Goal: Task Accomplishment & Management: Use online tool/utility

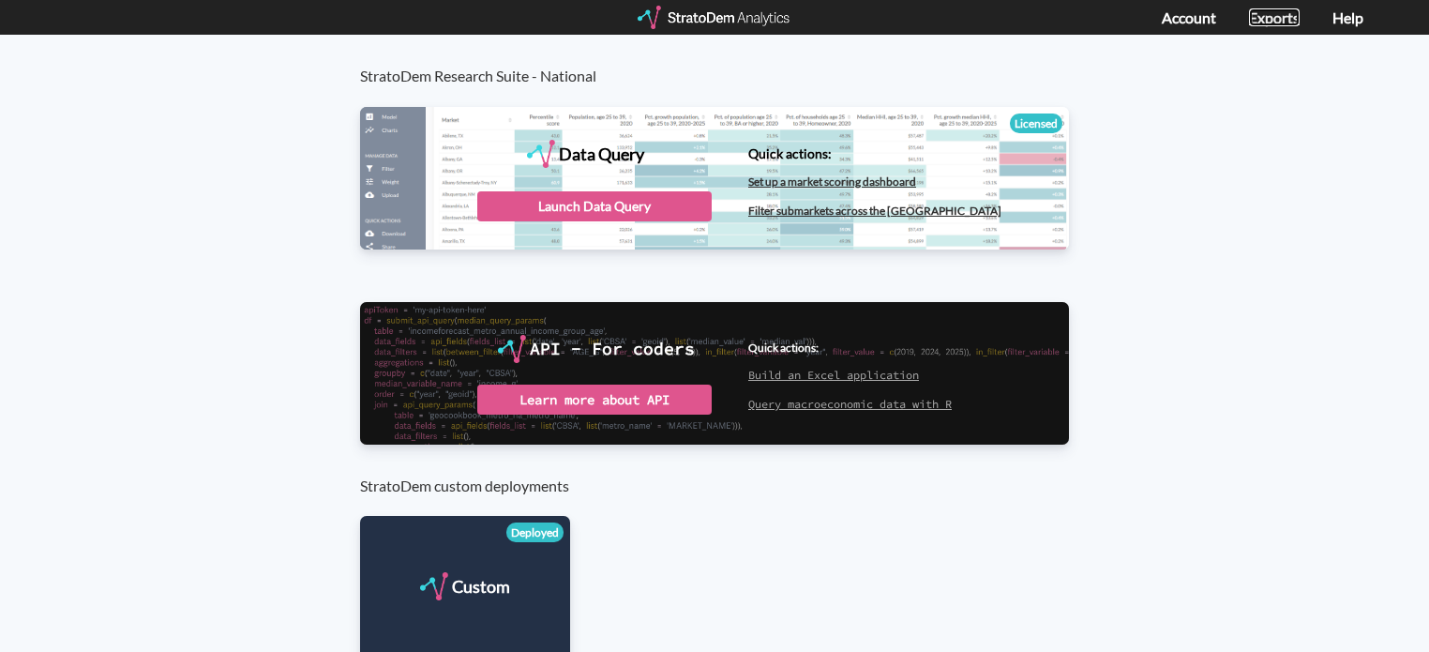
click at [1288, 16] on link "Exports" at bounding box center [1274, 17] width 51 height 18
click at [612, 204] on div "Launch Data Query" at bounding box center [594, 206] width 234 height 30
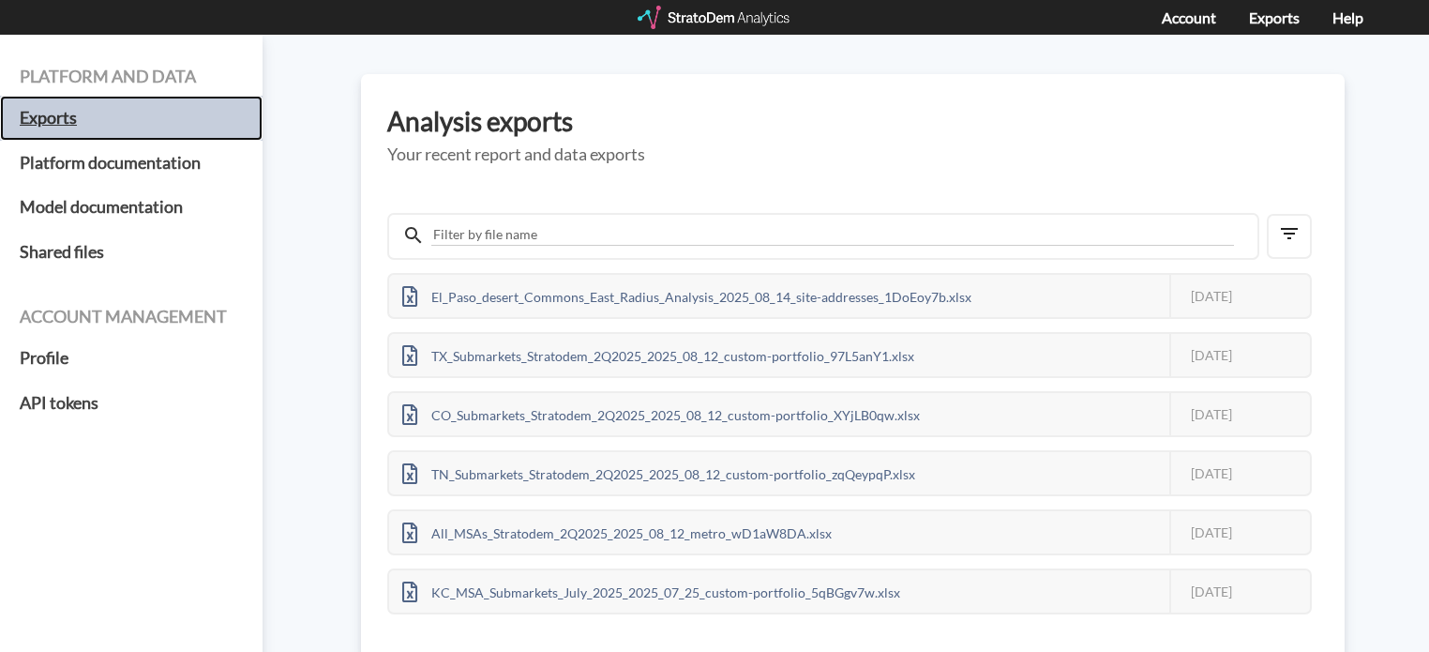
click at [56, 116] on h5 "Exports" at bounding box center [131, 118] width 263 height 45
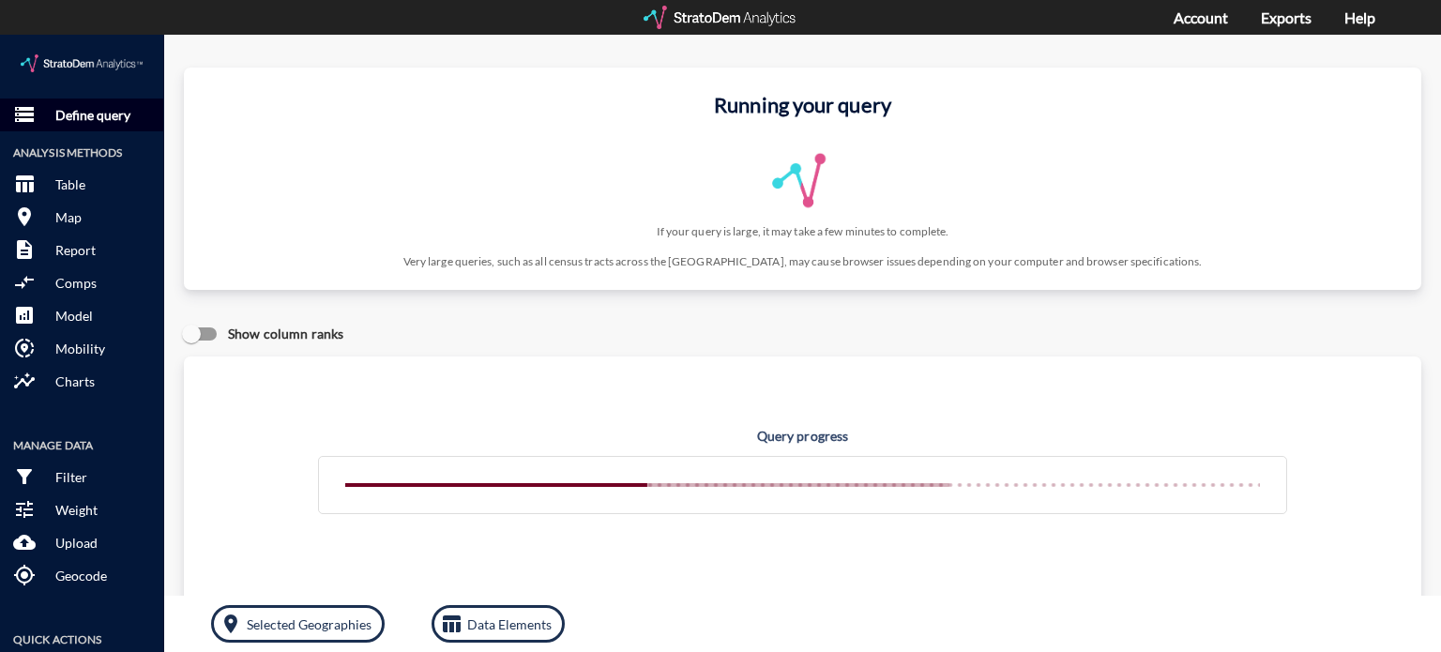
click p "Define query"
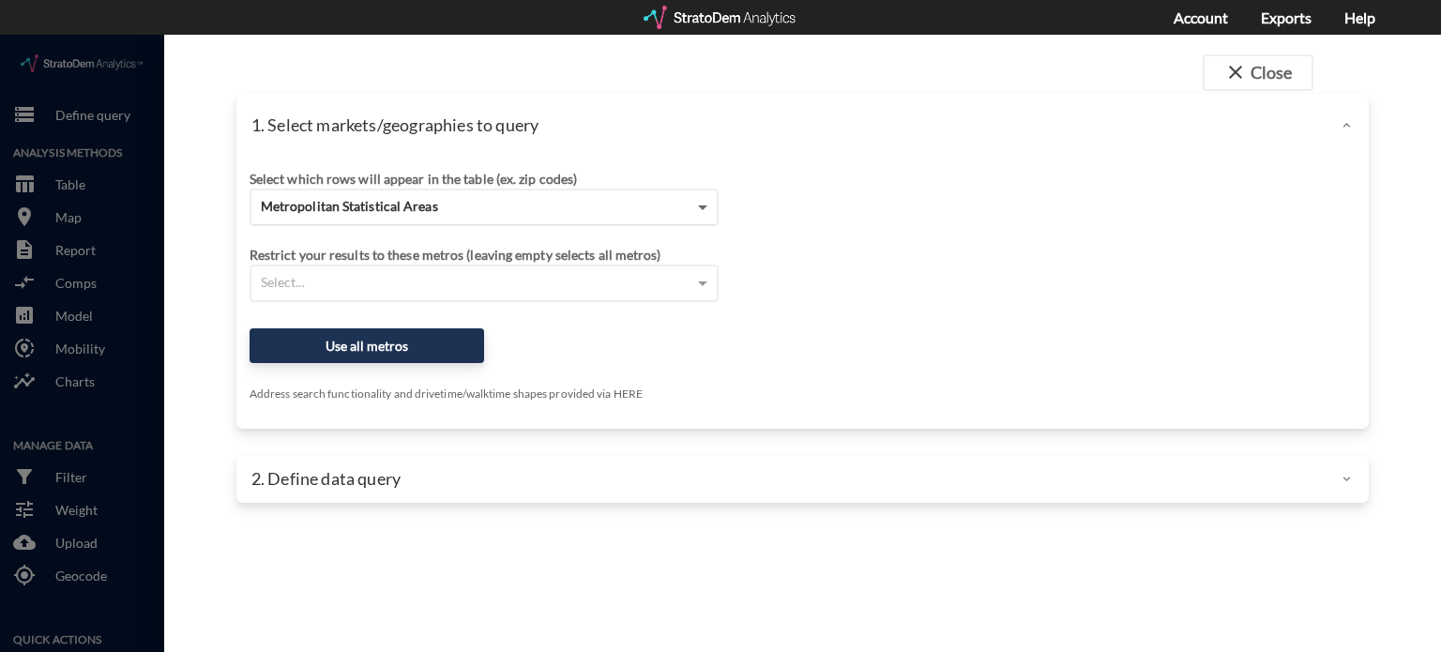
click span
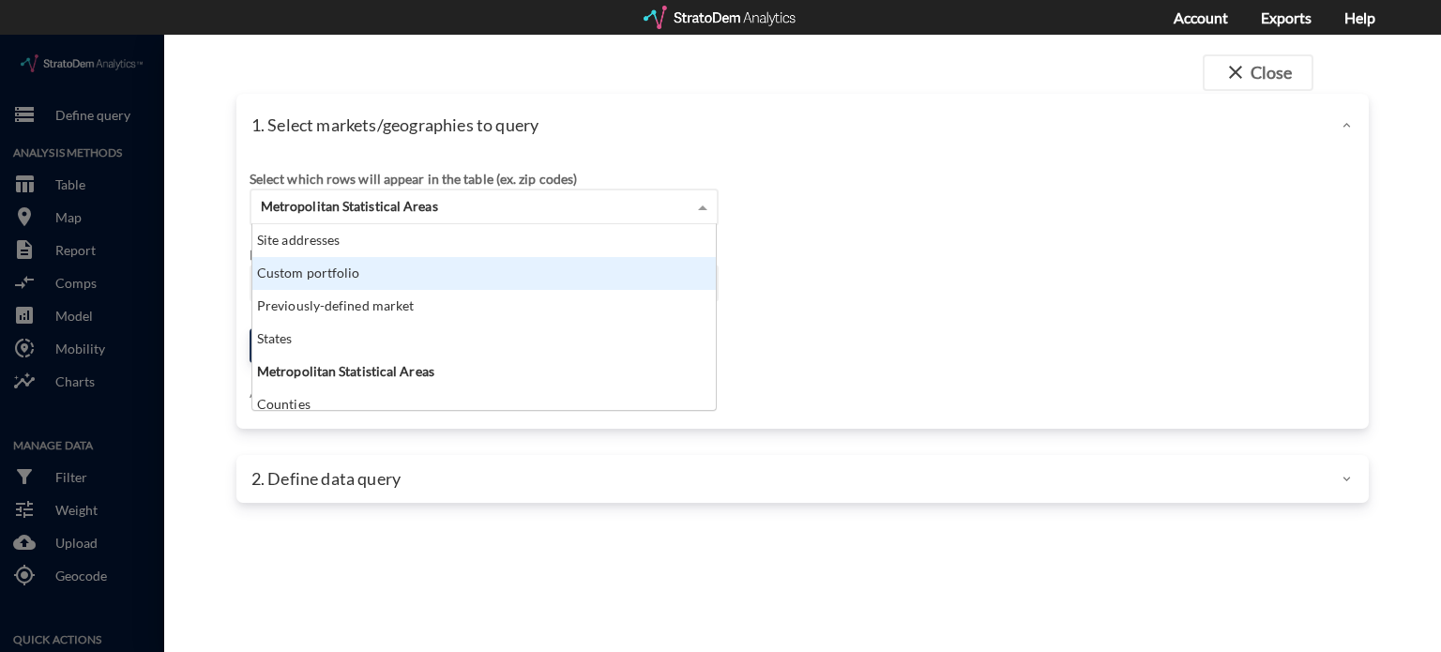
click div "Custom portfolio"
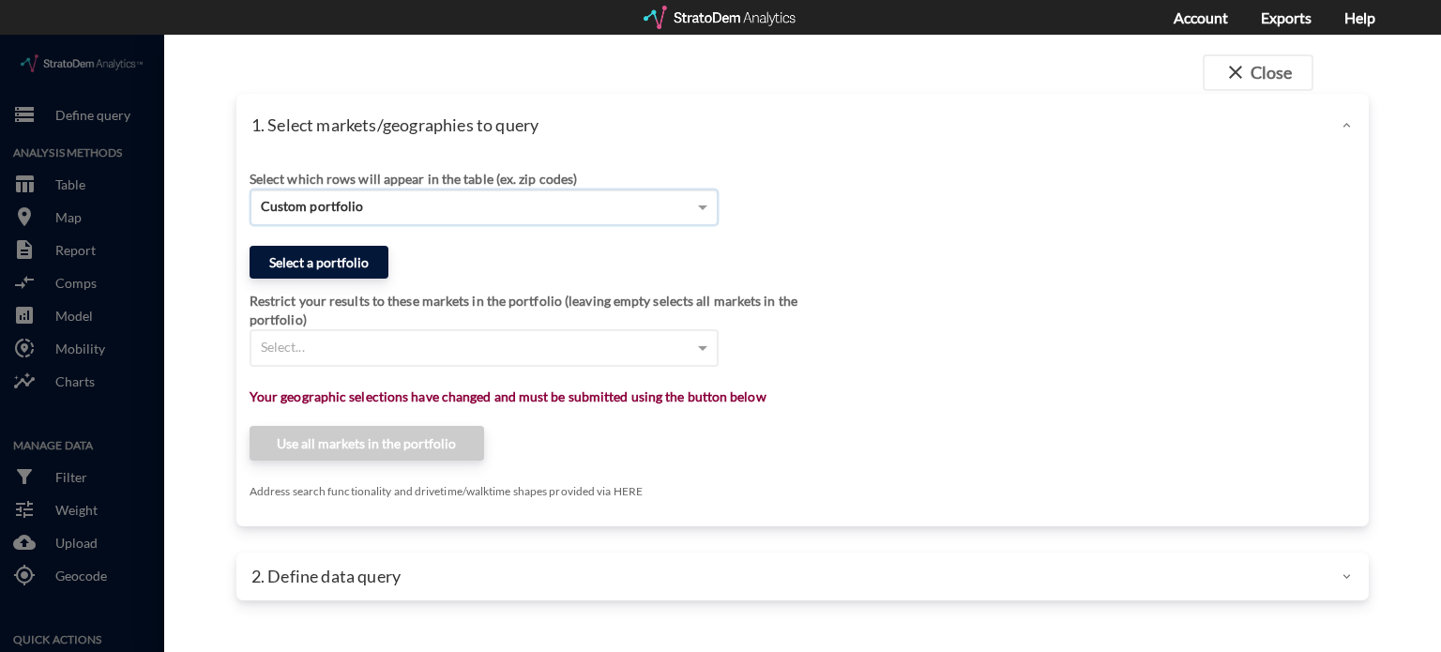
click button "Select a portfolio"
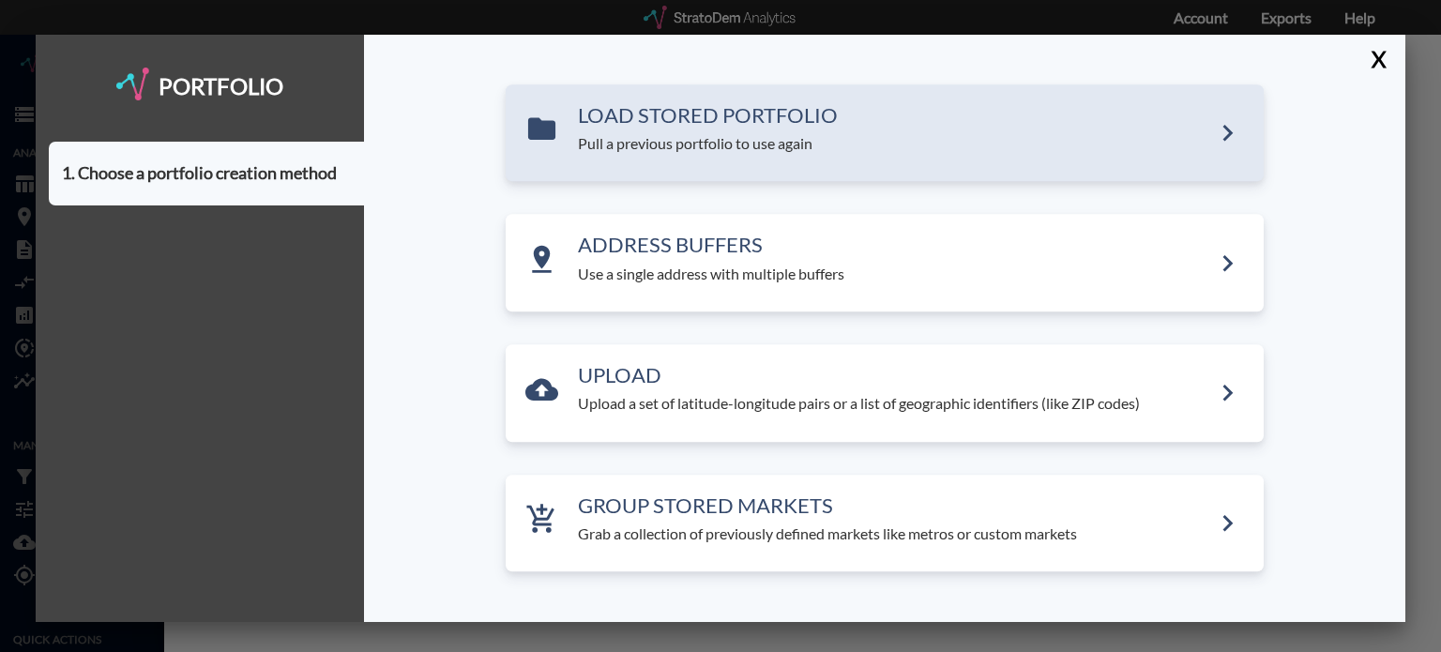
click at [724, 130] on div "LOAD STORED PORTFOLIO Pull a previous portfolio to use again" at bounding box center [894, 129] width 633 height 51
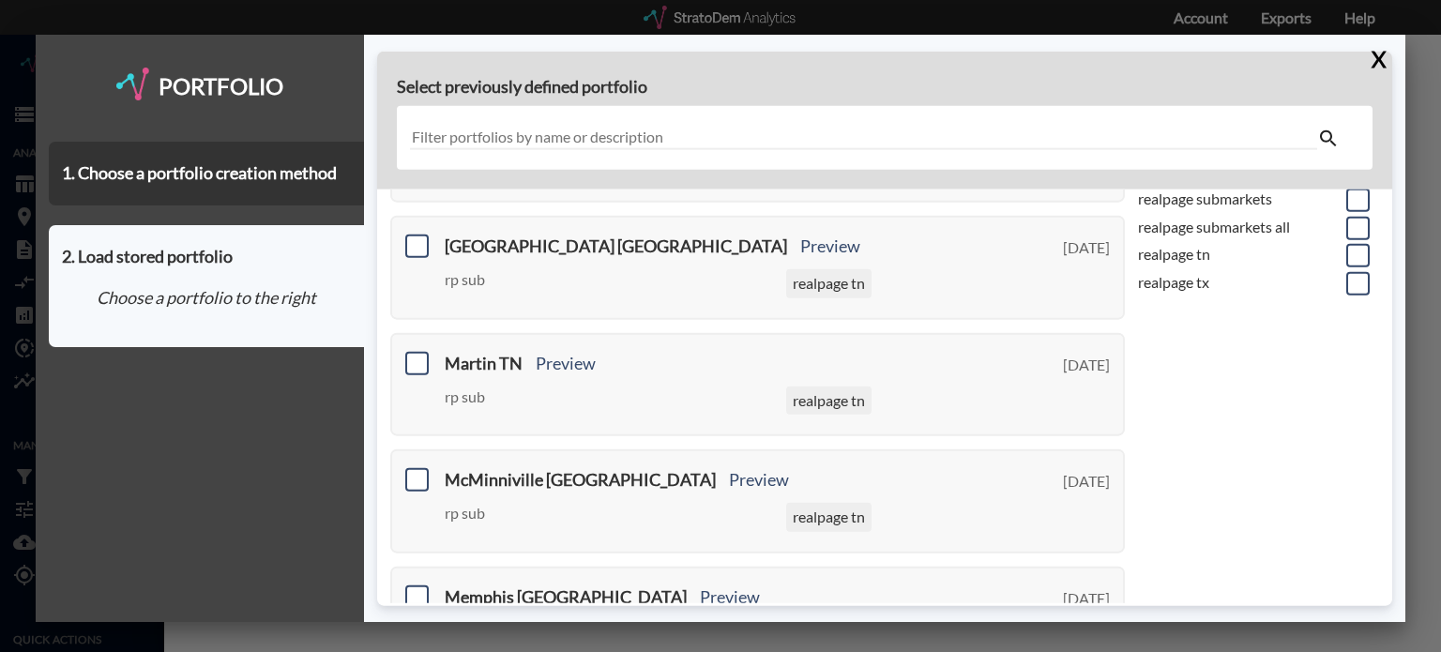
scroll to position [375, 0]
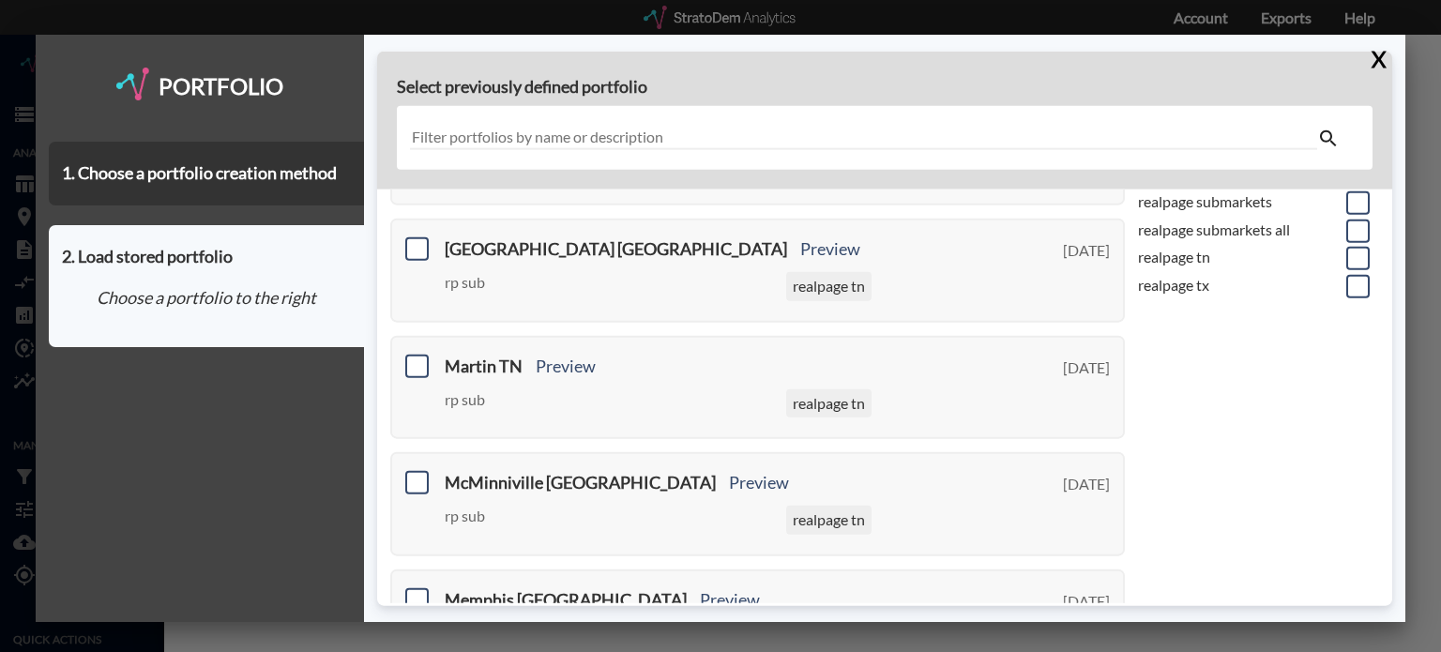
click at [679, 129] on input "text" at bounding box center [863, 137] width 906 height 25
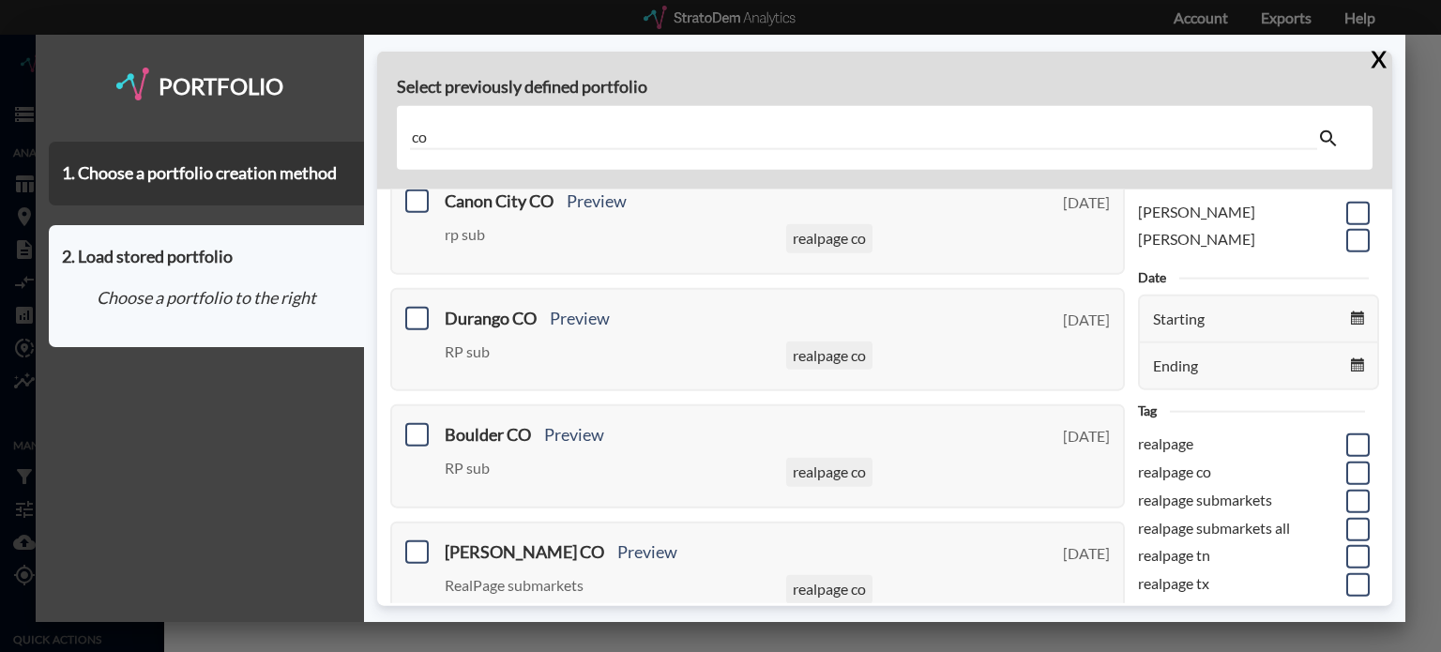
scroll to position [5, 0]
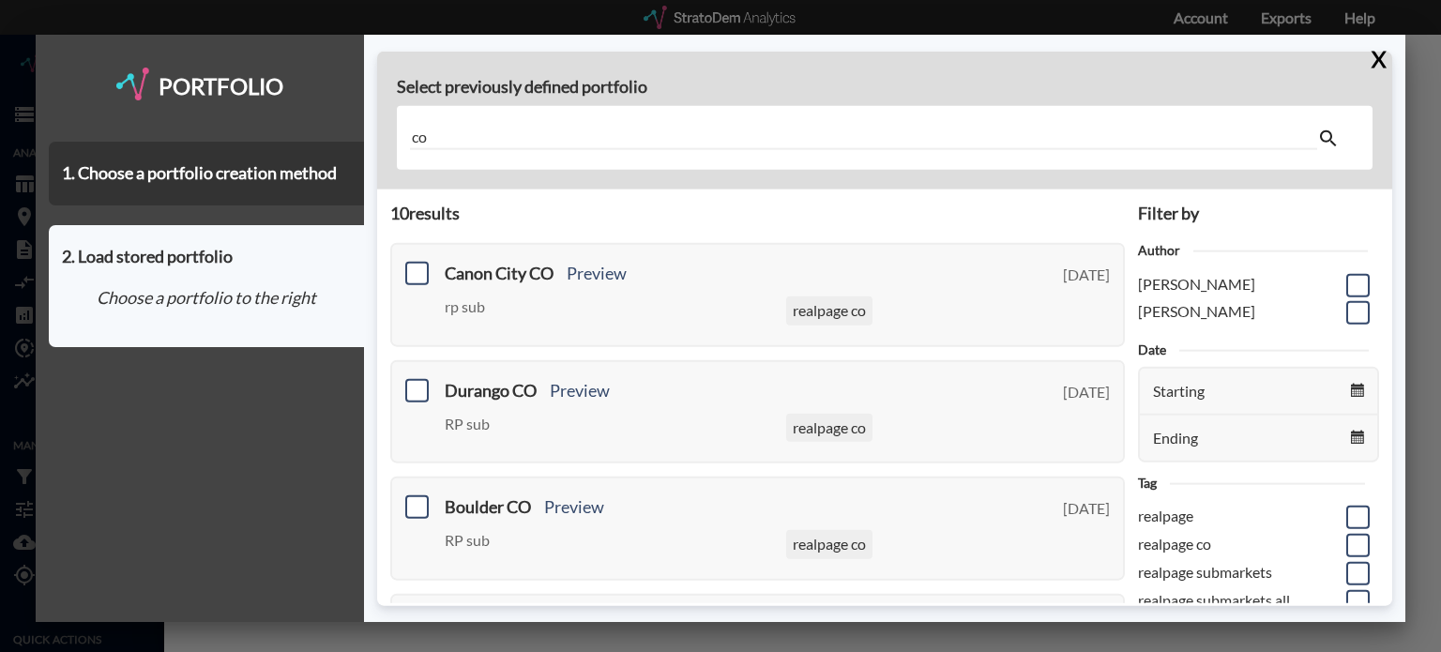
type input "c"
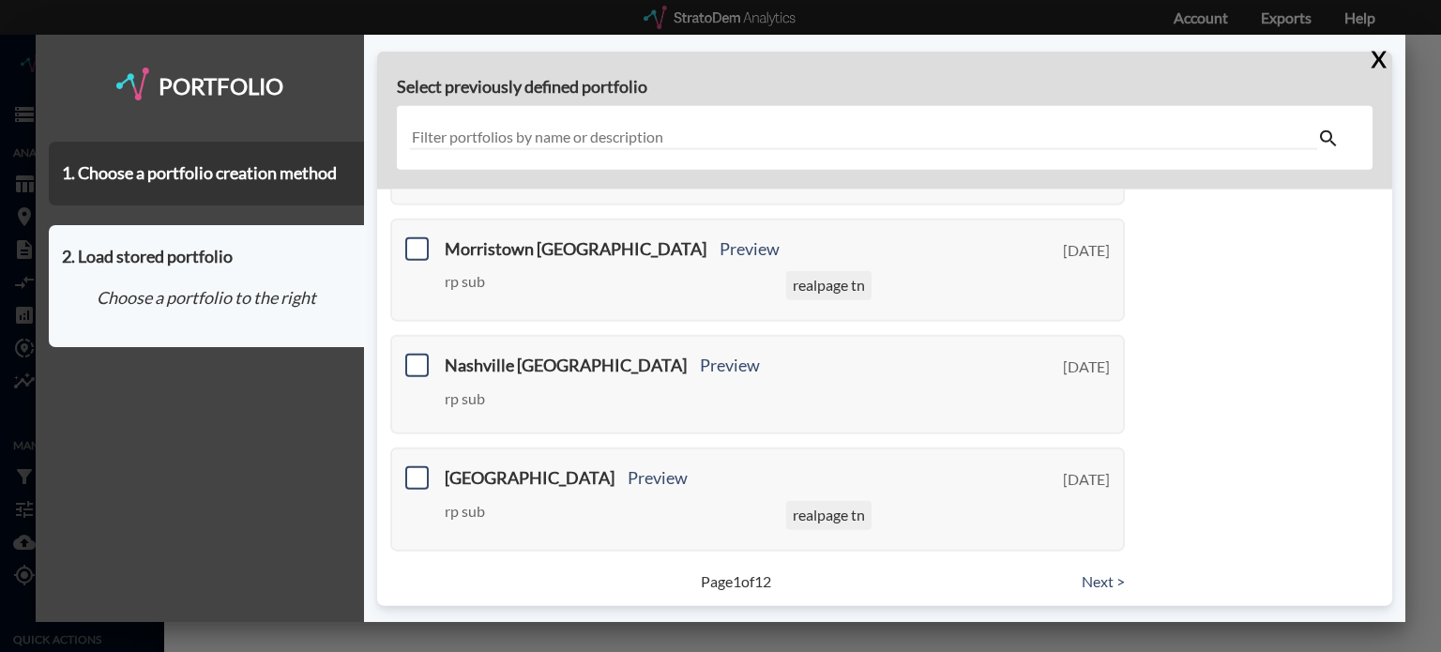
scroll to position [839, 0]
click at [1093, 573] on link "Next >" at bounding box center [1102, 580] width 43 height 22
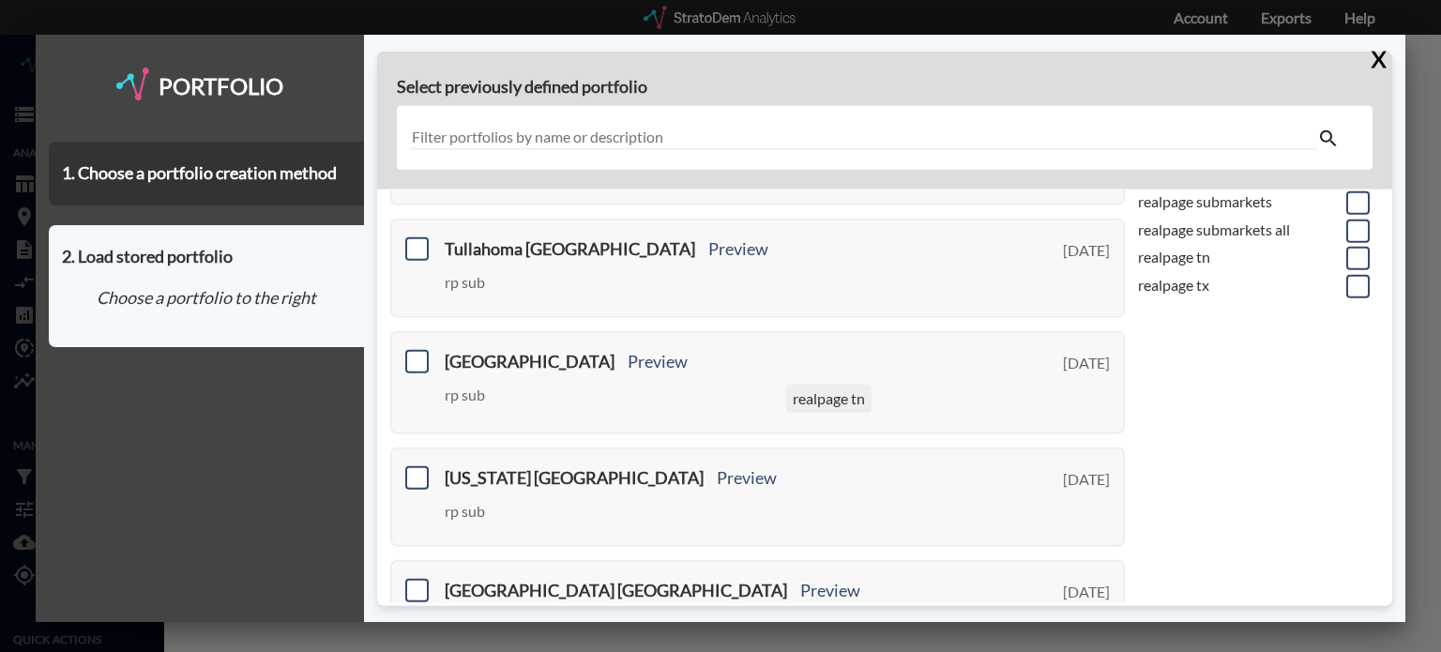
scroll to position [825, 0]
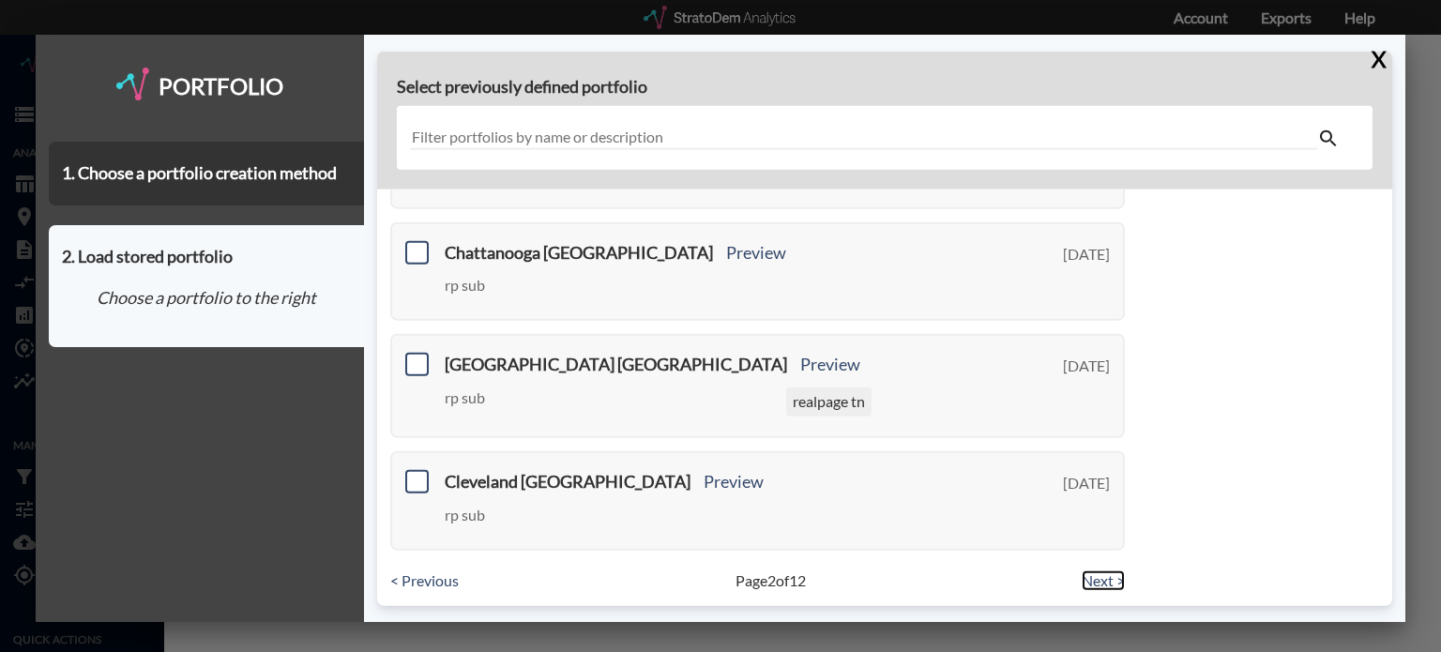
click at [1099, 569] on link "Next >" at bounding box center [1102, 580] width 43 height 22
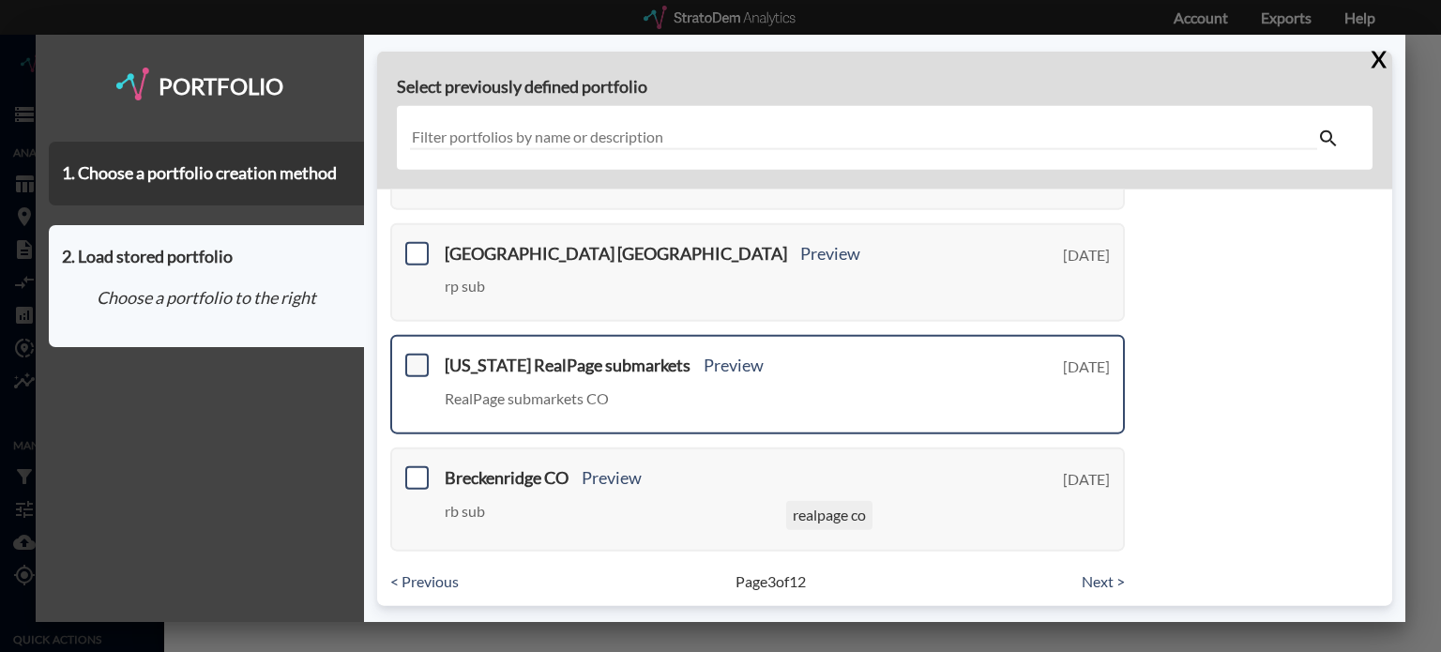
click at [415, 359] on span at bounding box center [416, 365] width 23 height 23
click at [415, 357] on input "checkbox" at bounding box center [415, 357] width 0 height 0
click at [415, 359] on span at bounding box center [416, 365] width 23 height 23
click at [415, 357] on input "checkbox" at bounding box center [415, 357] width 0 height 0
click at [415, 359] on span at bounding box center [416, 365] width 23 height 23
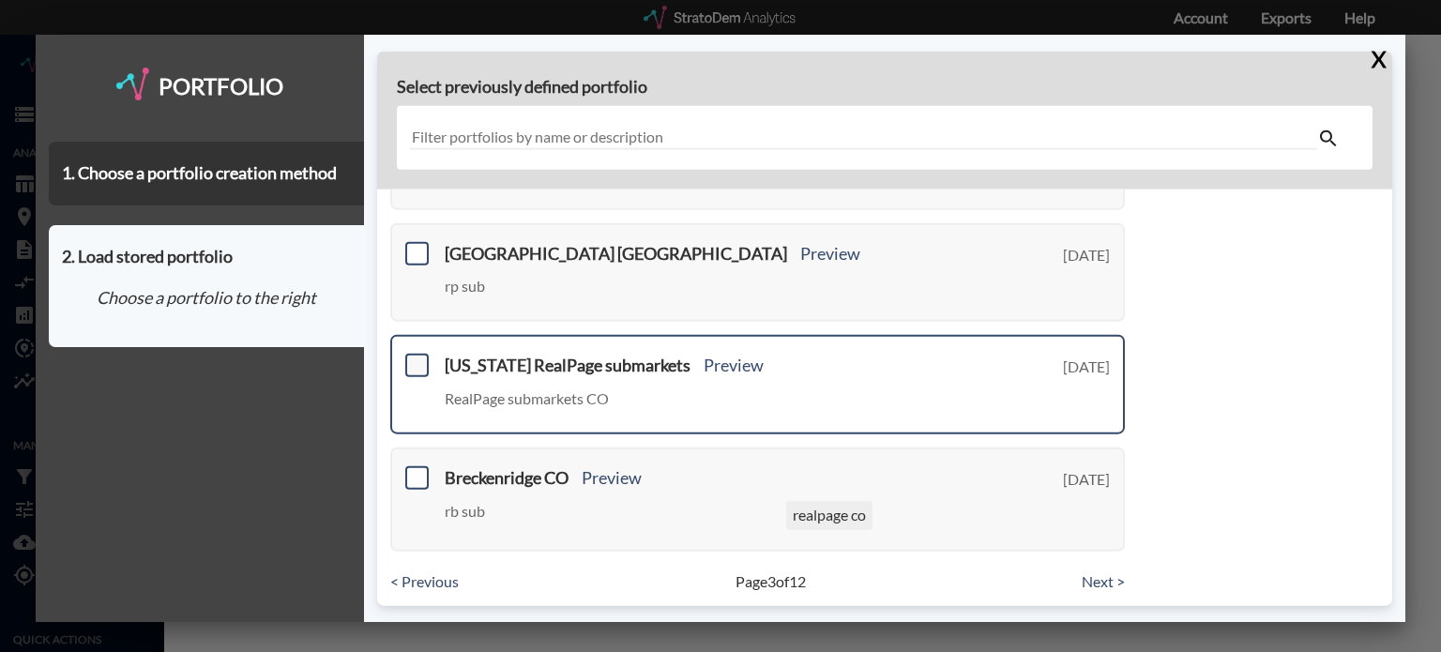
click at [415, 357] on input "checkbox" at bounding box center [415, 357] width 0 height 0
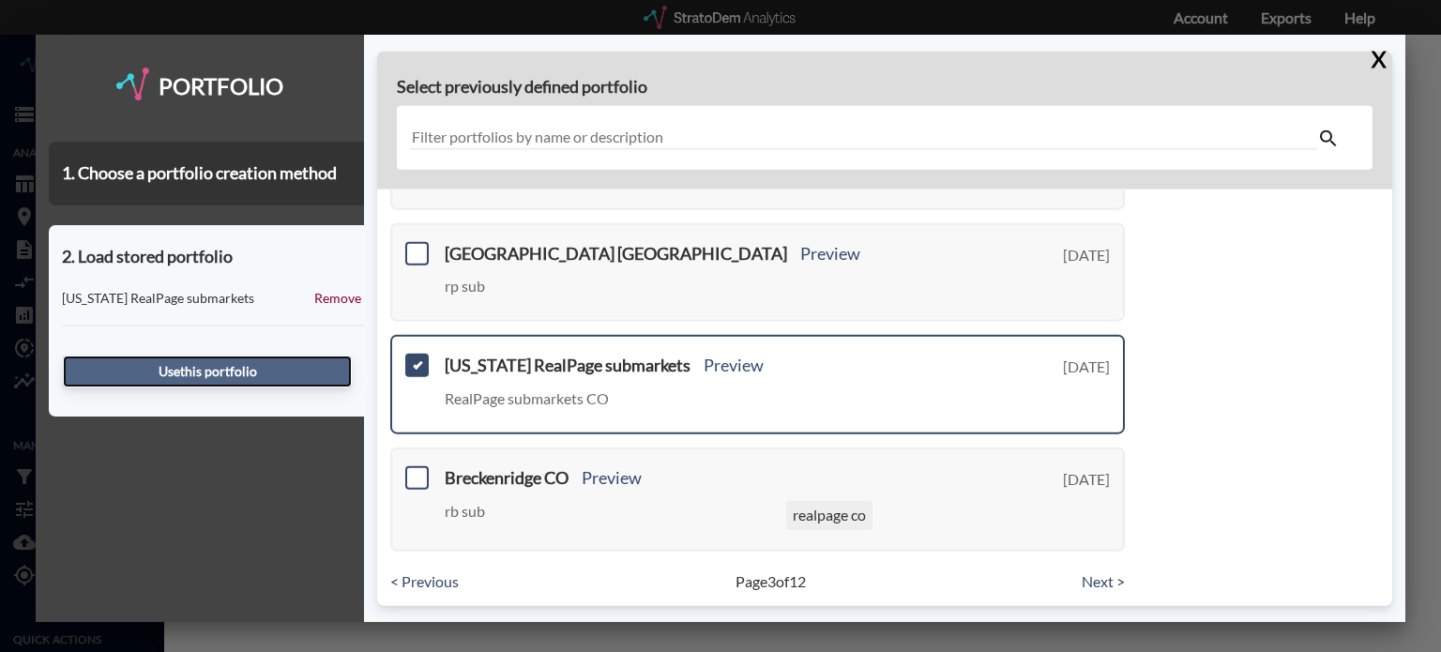
click at [233, 370] on button "Use this portfolio" at bounding box center [207, 371] width 289 height 32
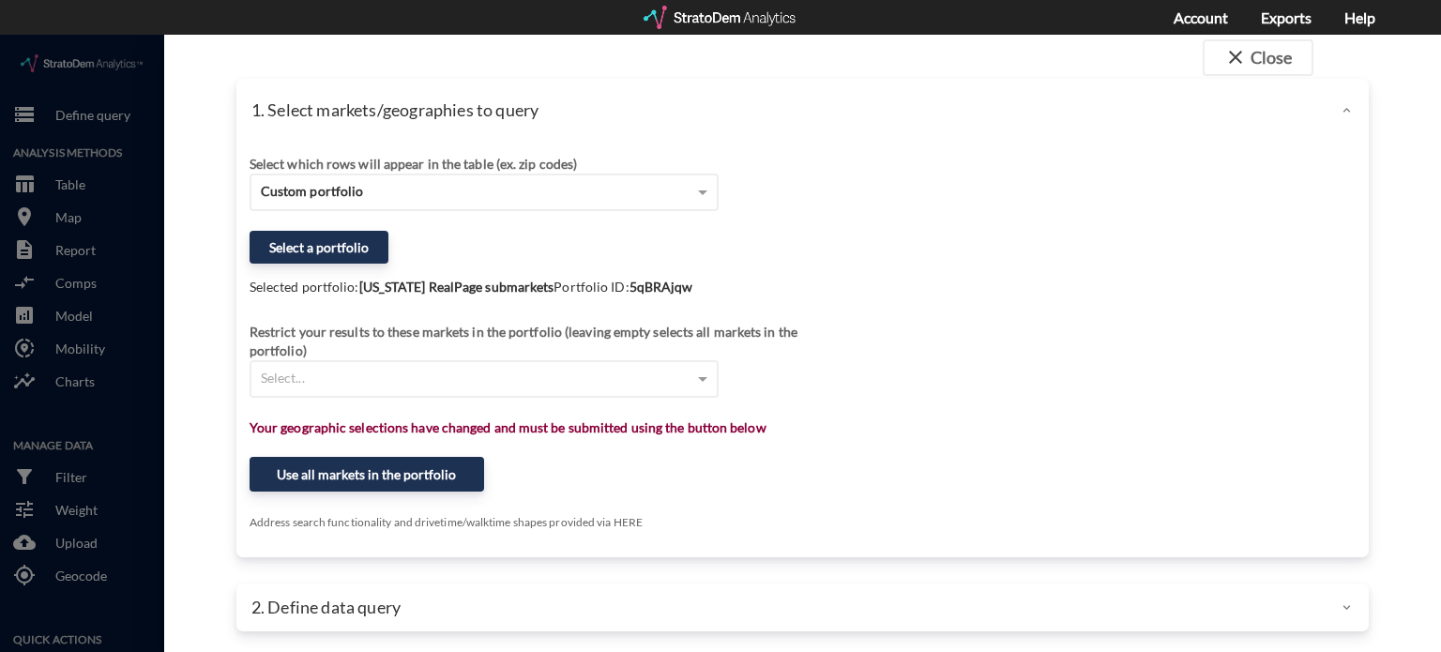
scroll to position [19, 0]
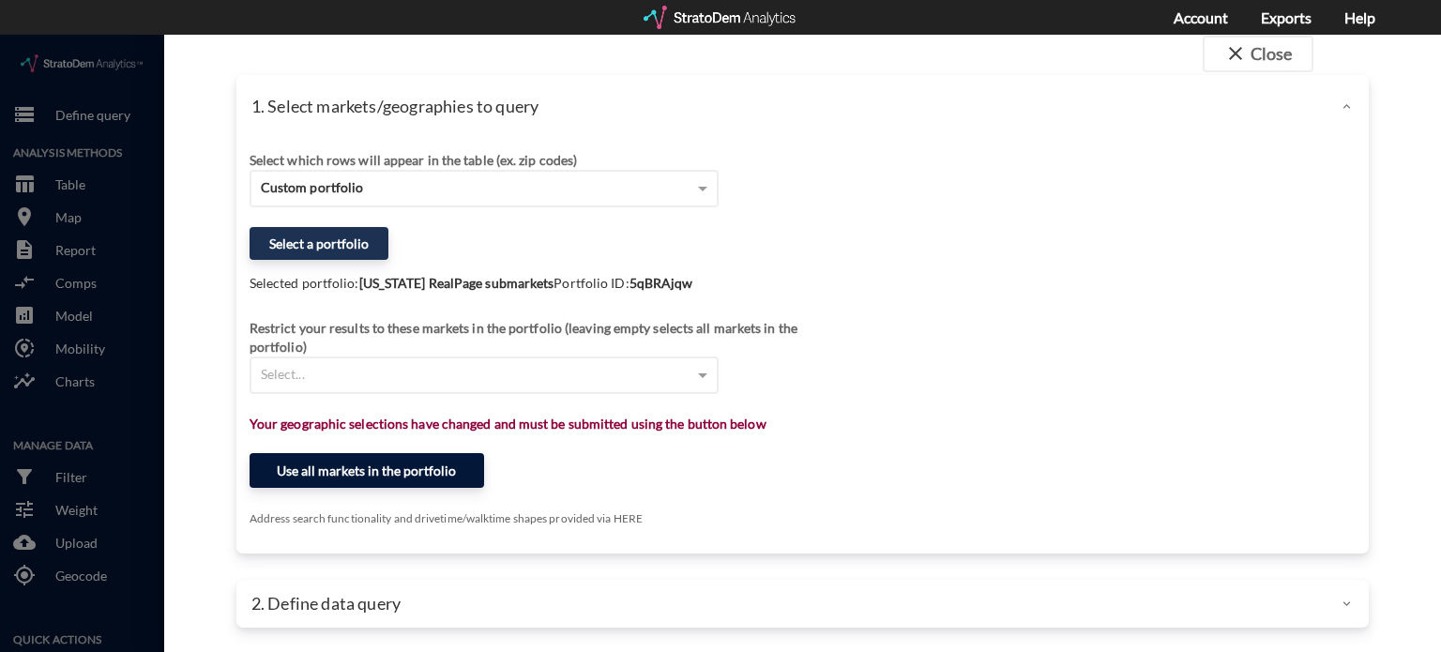
click button "Use all markets in the portfolio"
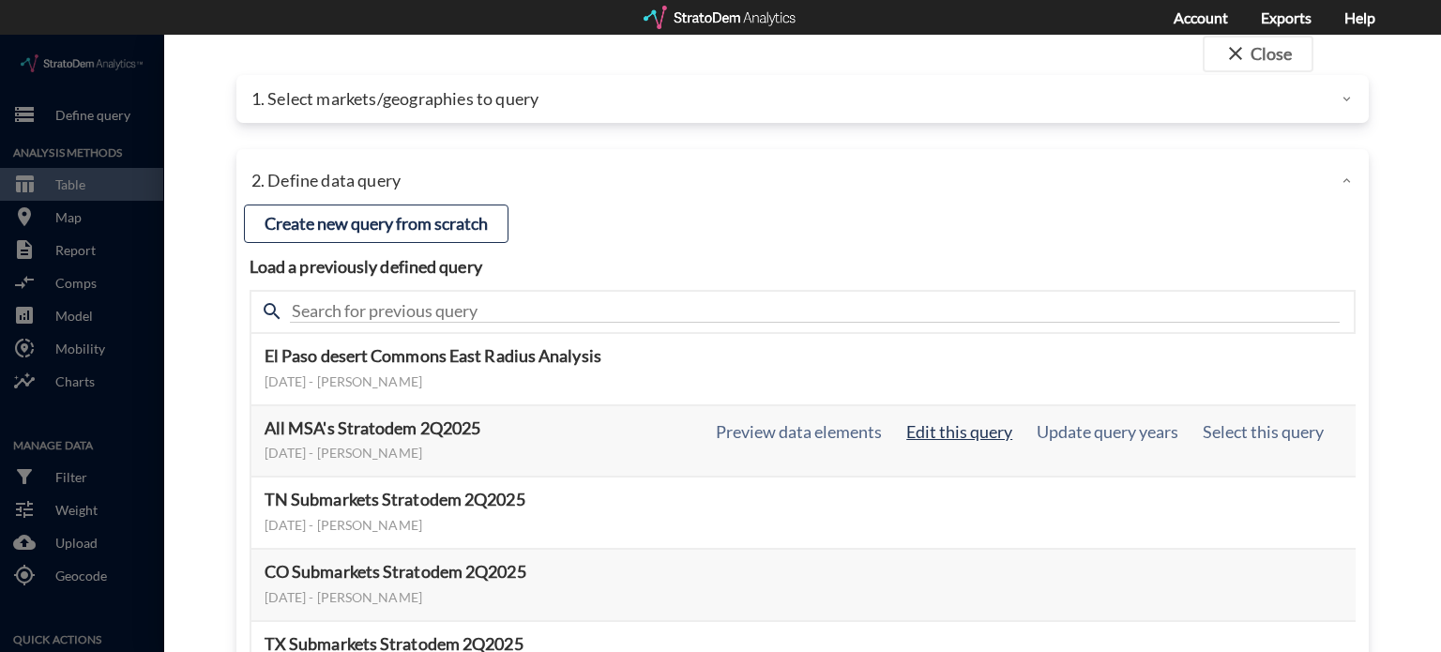
click button "Edit this query"
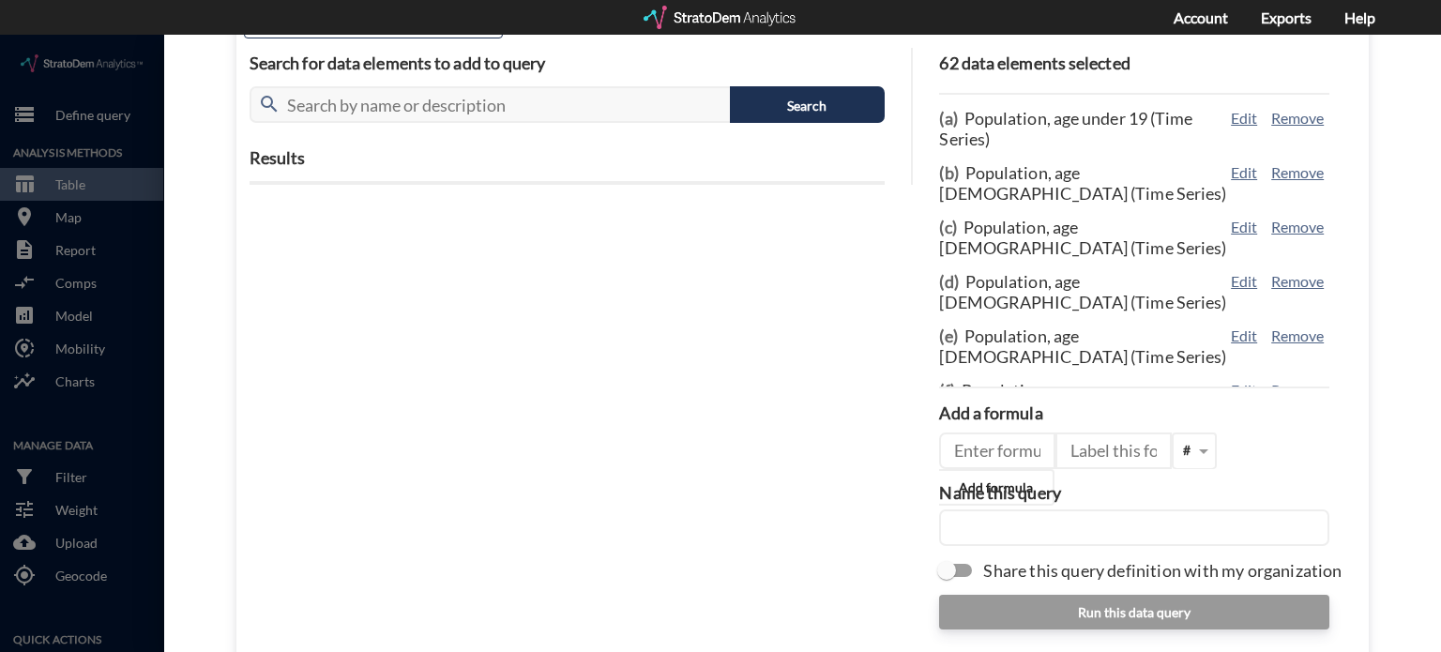
scroll to position [271, 0]
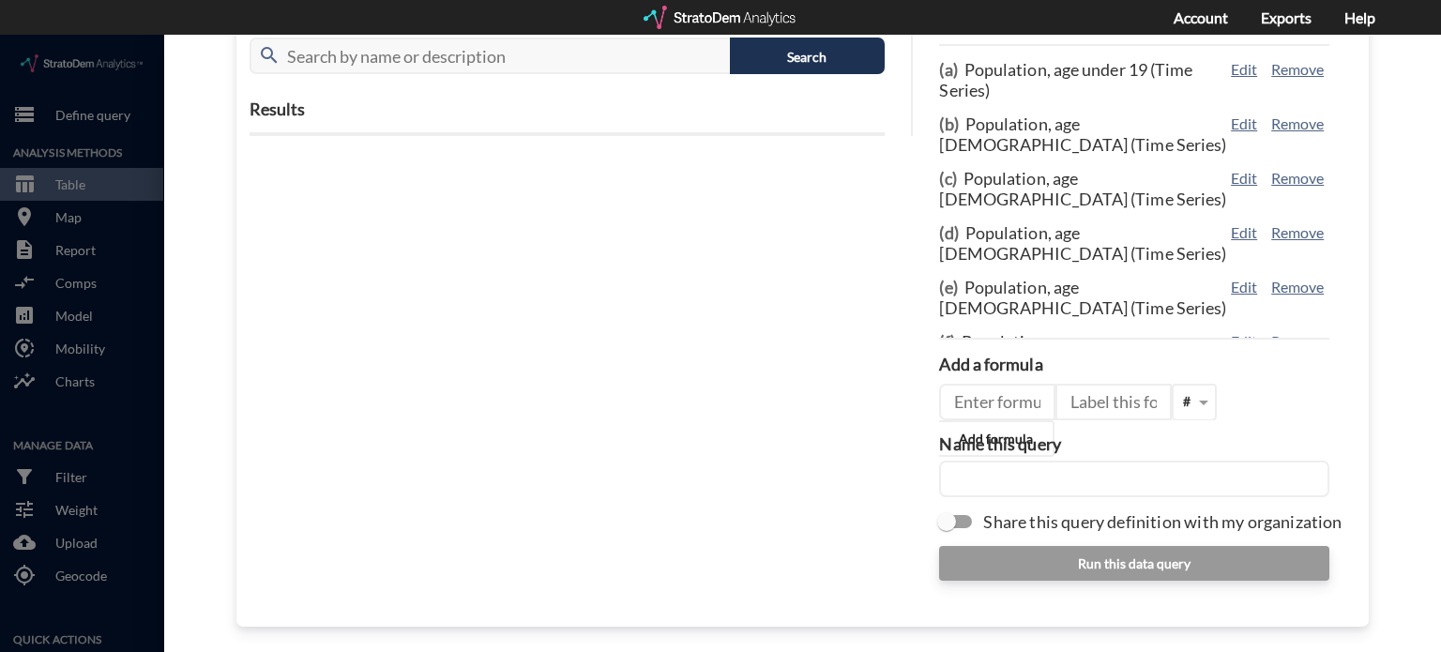
click input "text"
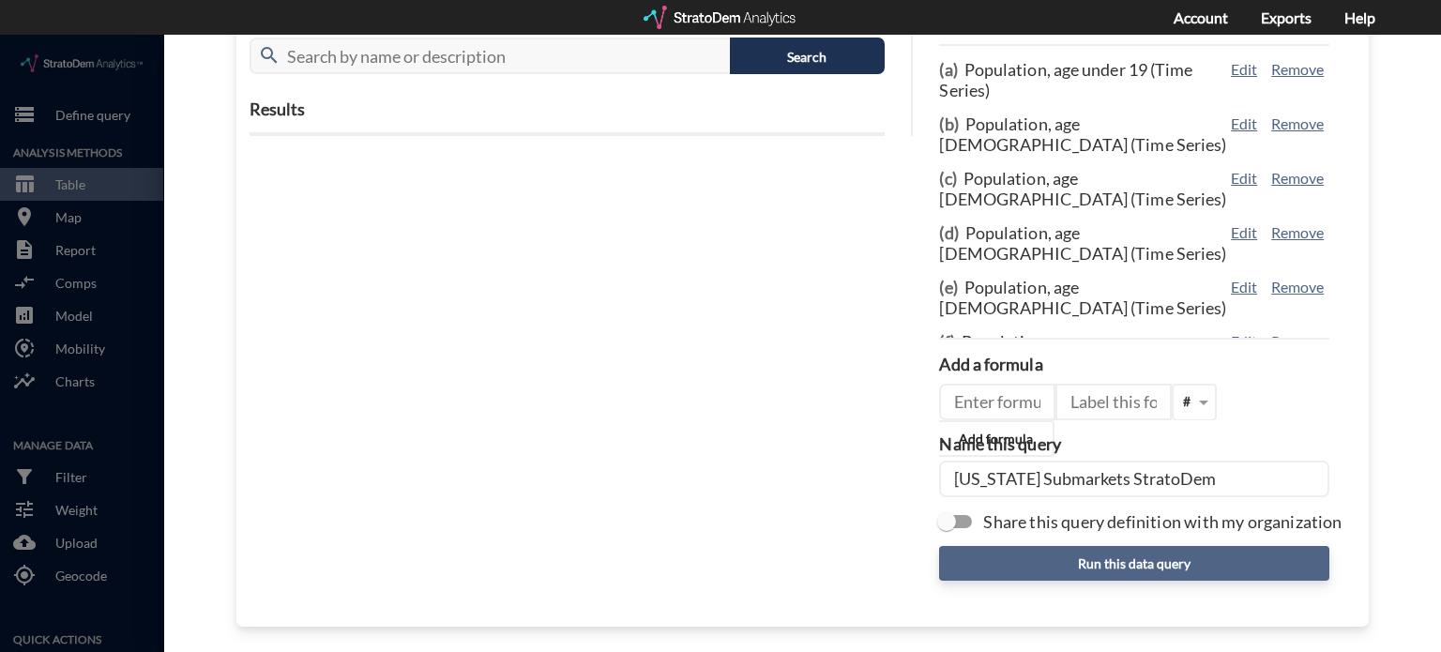
type input "Colorado Submarkets StratoDem"
click button "Run this data query"
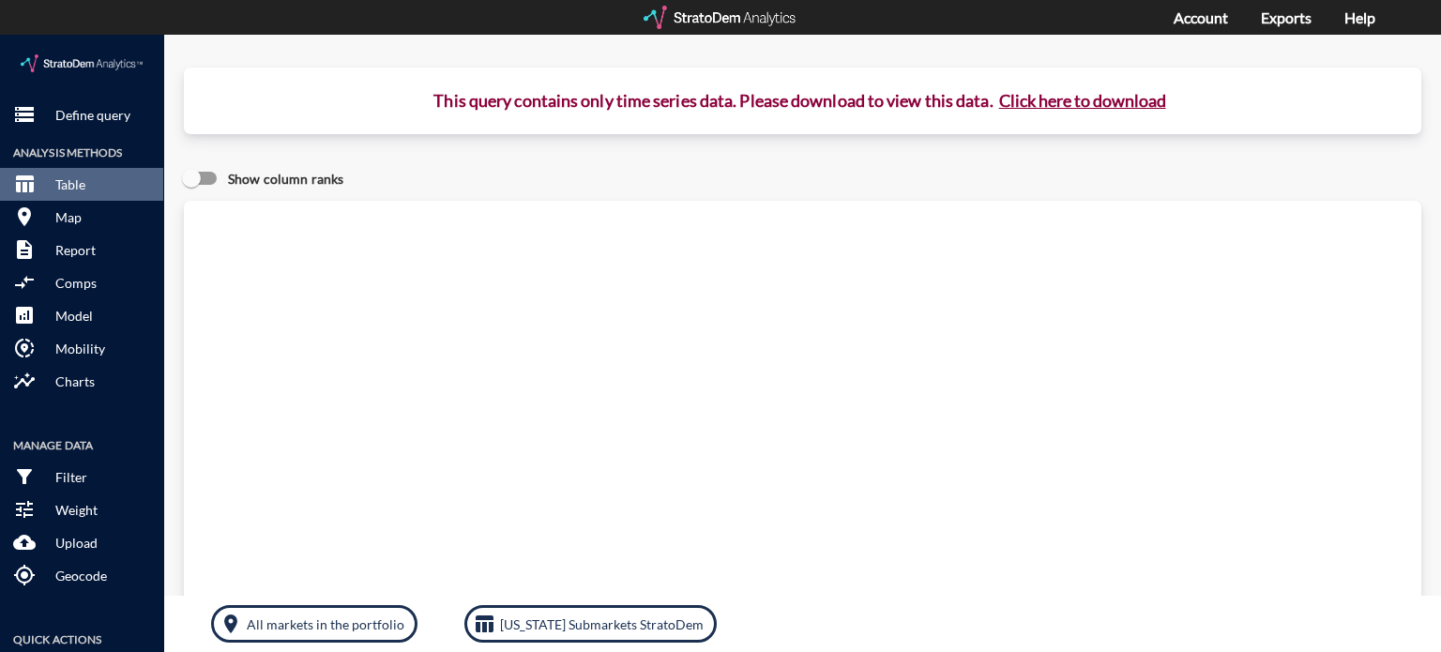
click button "Click here to download"
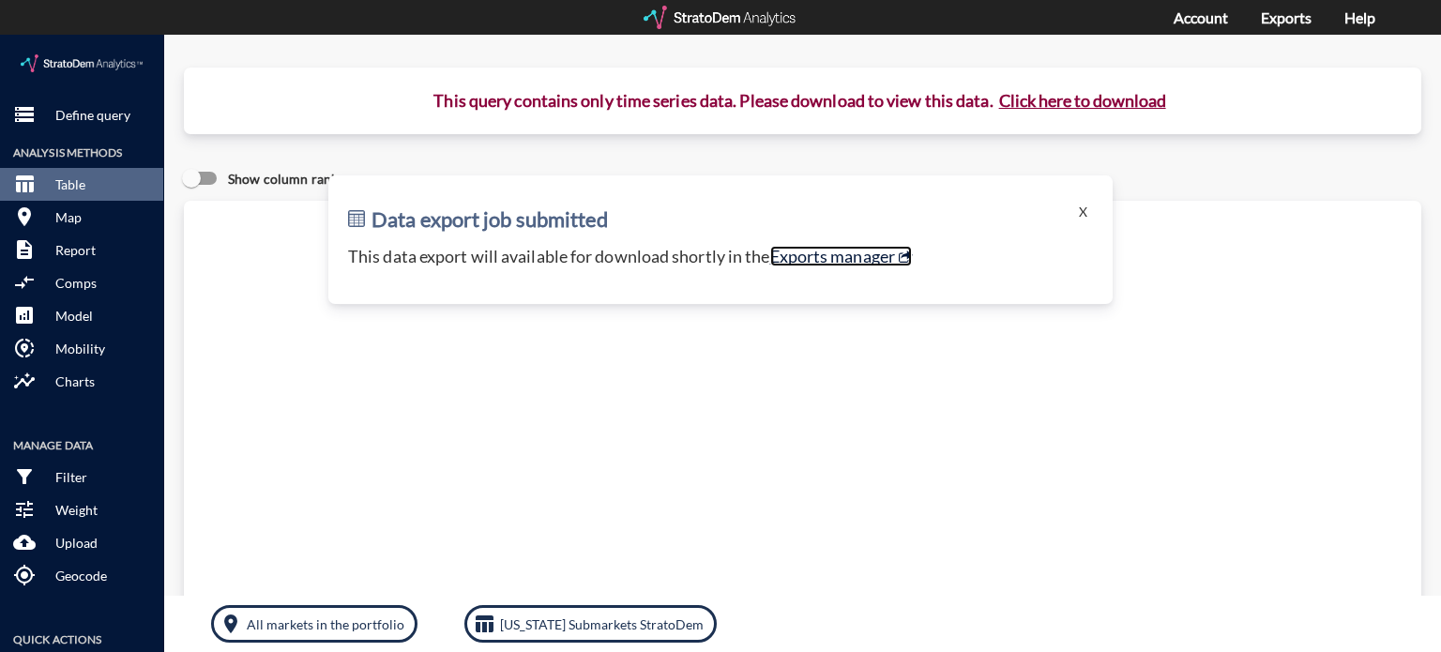
click link "Exports manager"
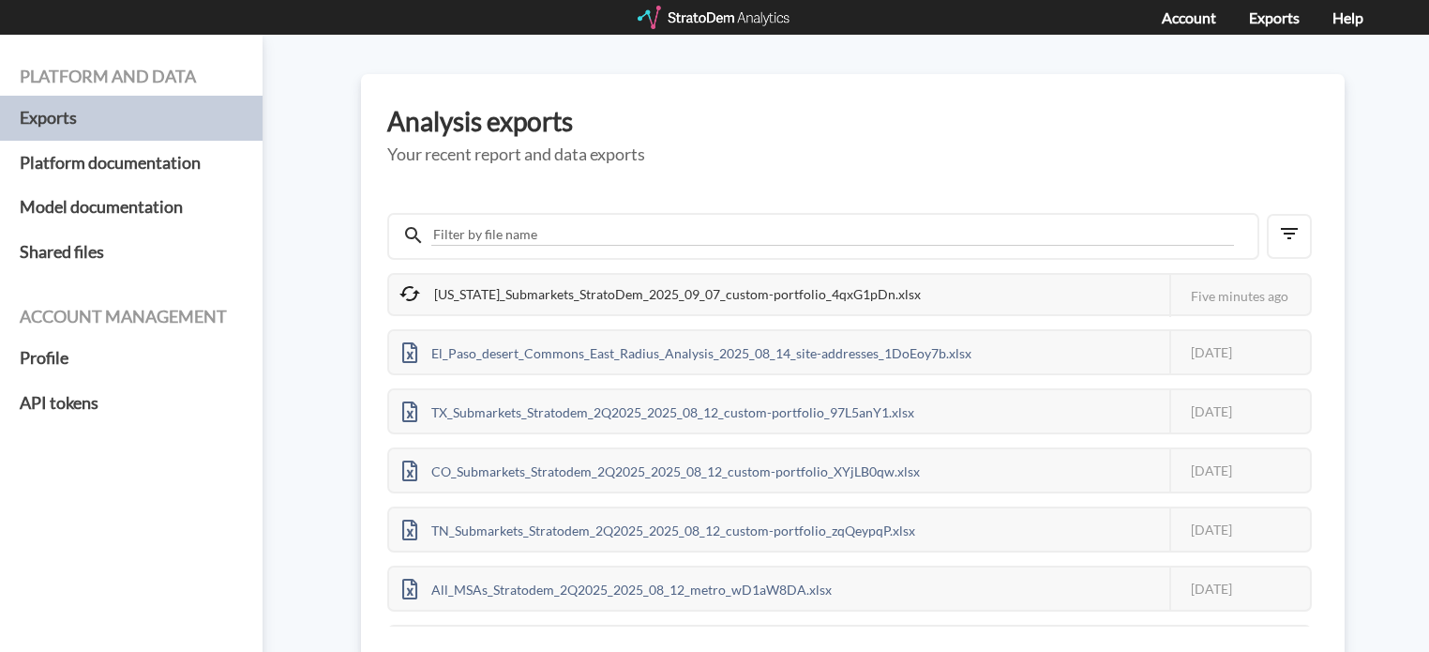
click at [722, 295] on div "[US_STATE]_Submarkets_StratoDem_2025_09_07_custom-portfolio_4qxG1pDn.xlsx" at bounding box center [661, 294] width 545 height 39
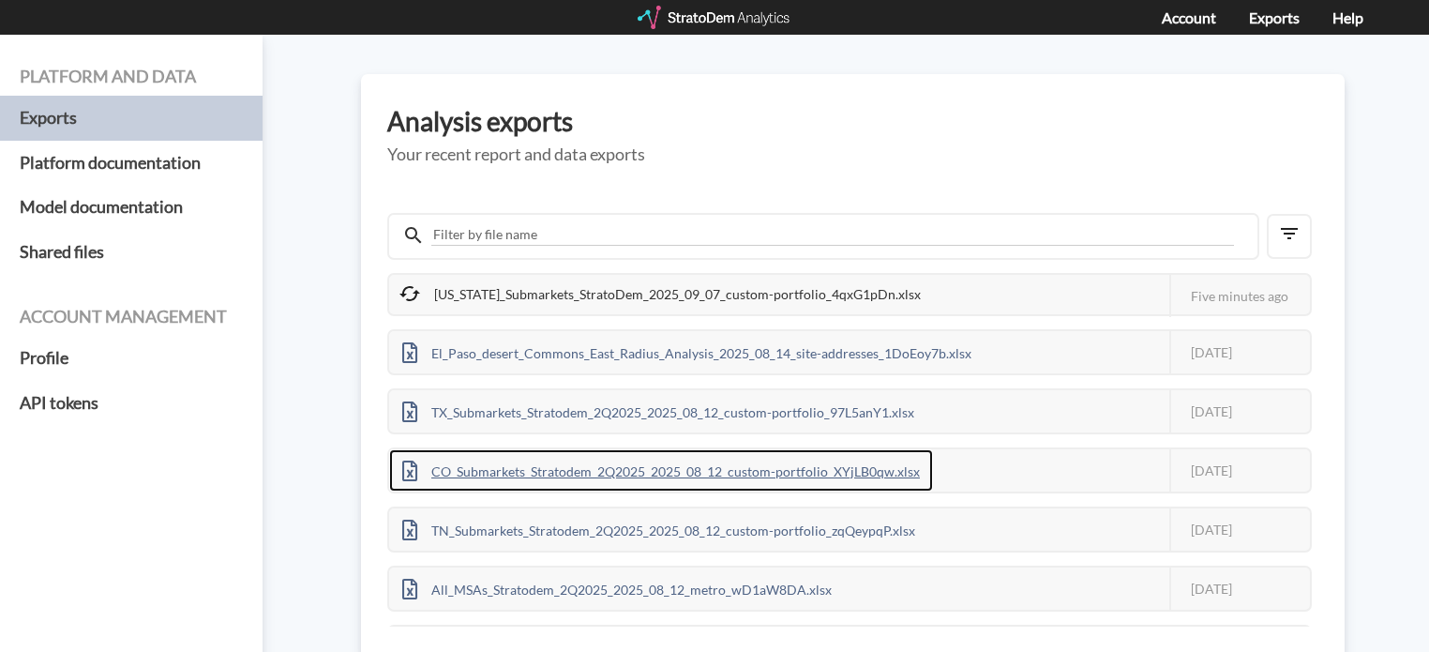
click at [516, 467] on div "CO_Submarkets_Stratodem_2Q2025_2025_08_12_custom-portfolio_XYjLB0qw.xlsx" at bounding box center [661, 470] width 544 height 42
click at [615, 466] on div "CO_Submarkets_Stratodem_2Q2025_2025_08_12_custom-portfolio_XYjLB0qw.xlsx" at bounding box center [661, 470] width 544 height 42
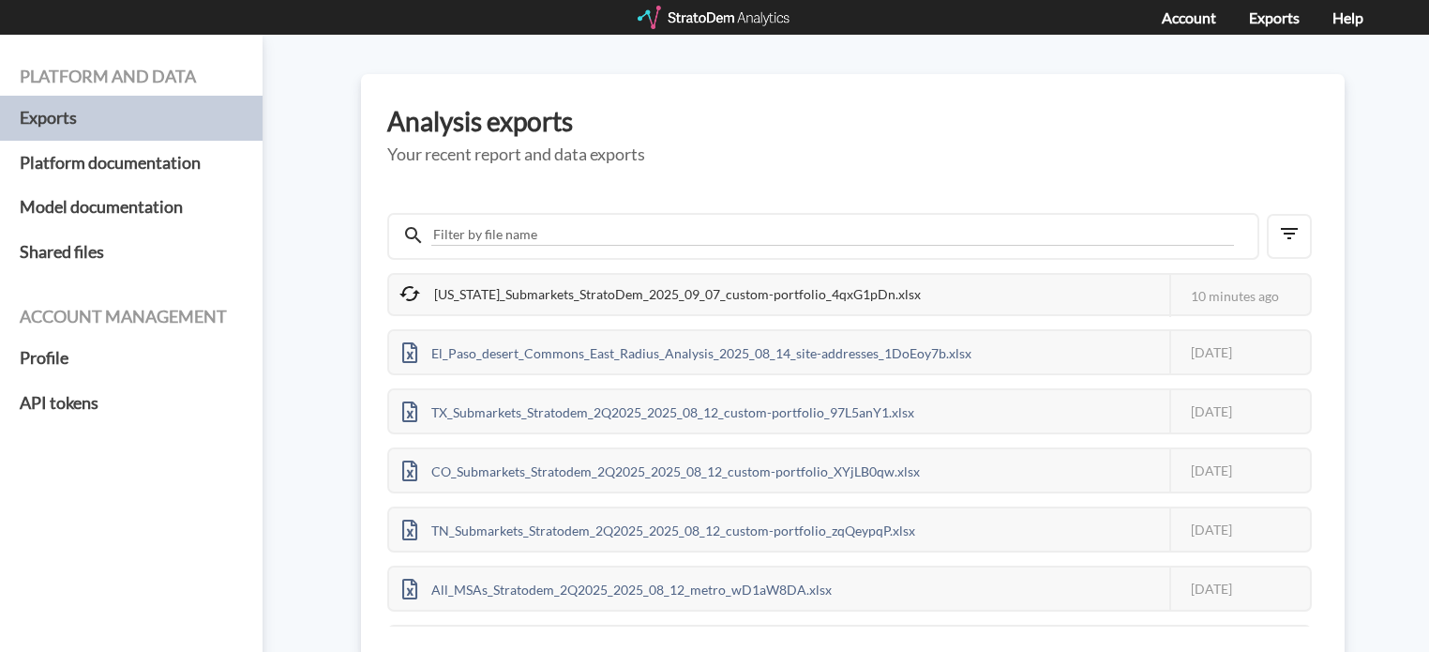
click at [639, 295] on div "[US_STATE]_Submarkets_StratoDem_2025_09_07_custom-portfolio_4qxG1pDn.xlsx" at bounding box center [661, 294] width 545 height 39
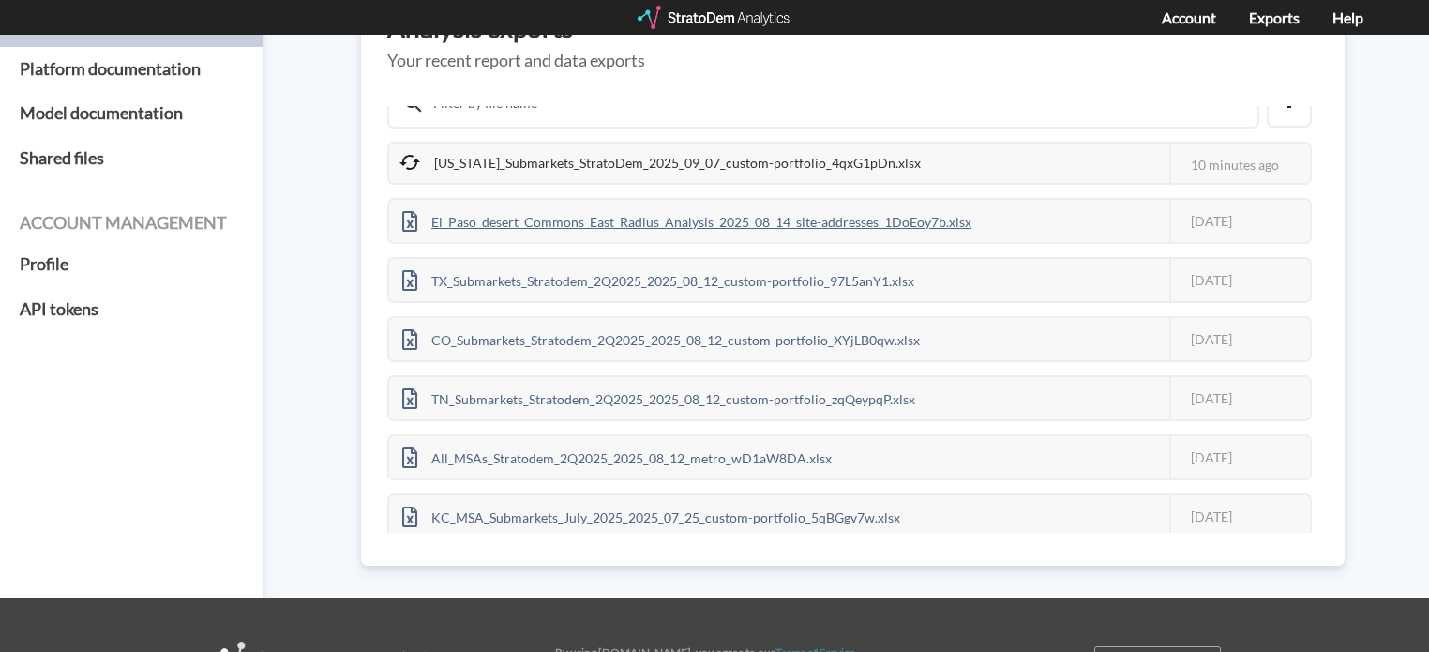
scroll to position [131, 0]
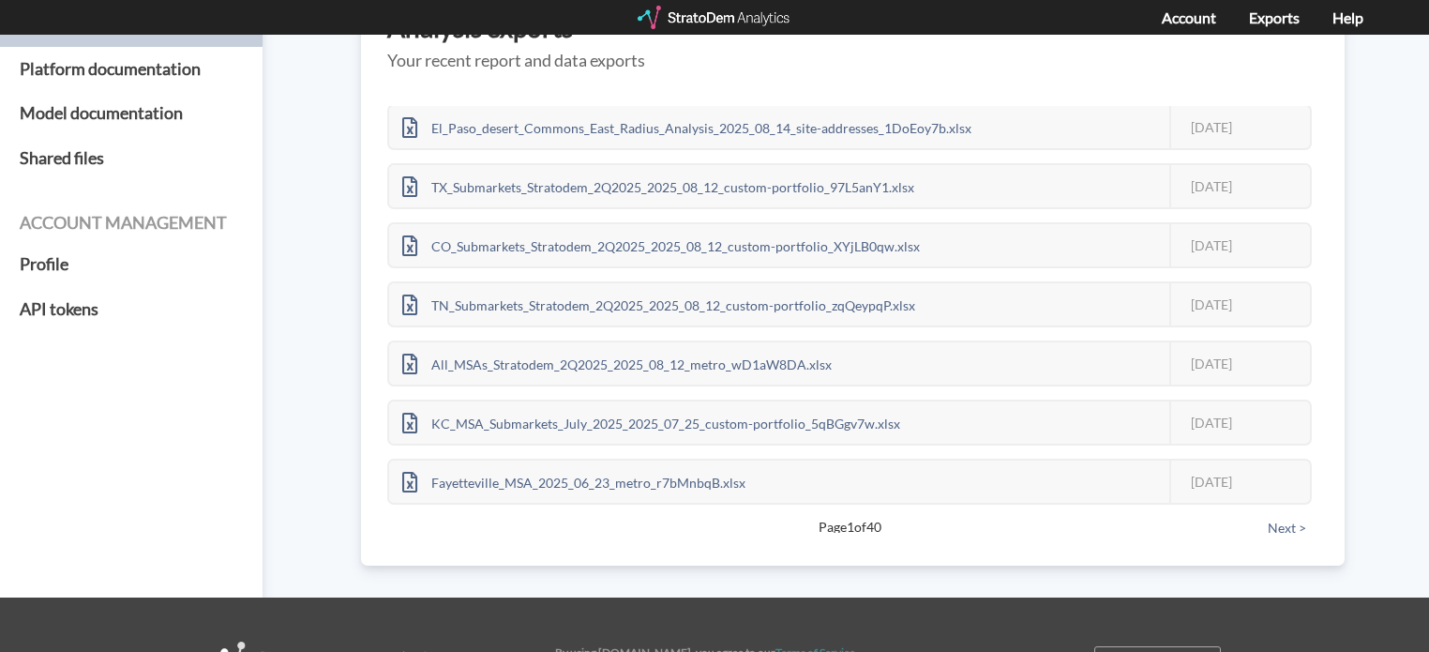
click at [1276, 520] on button "Next >" at bounding box center [1287, 528] width 50 height 21
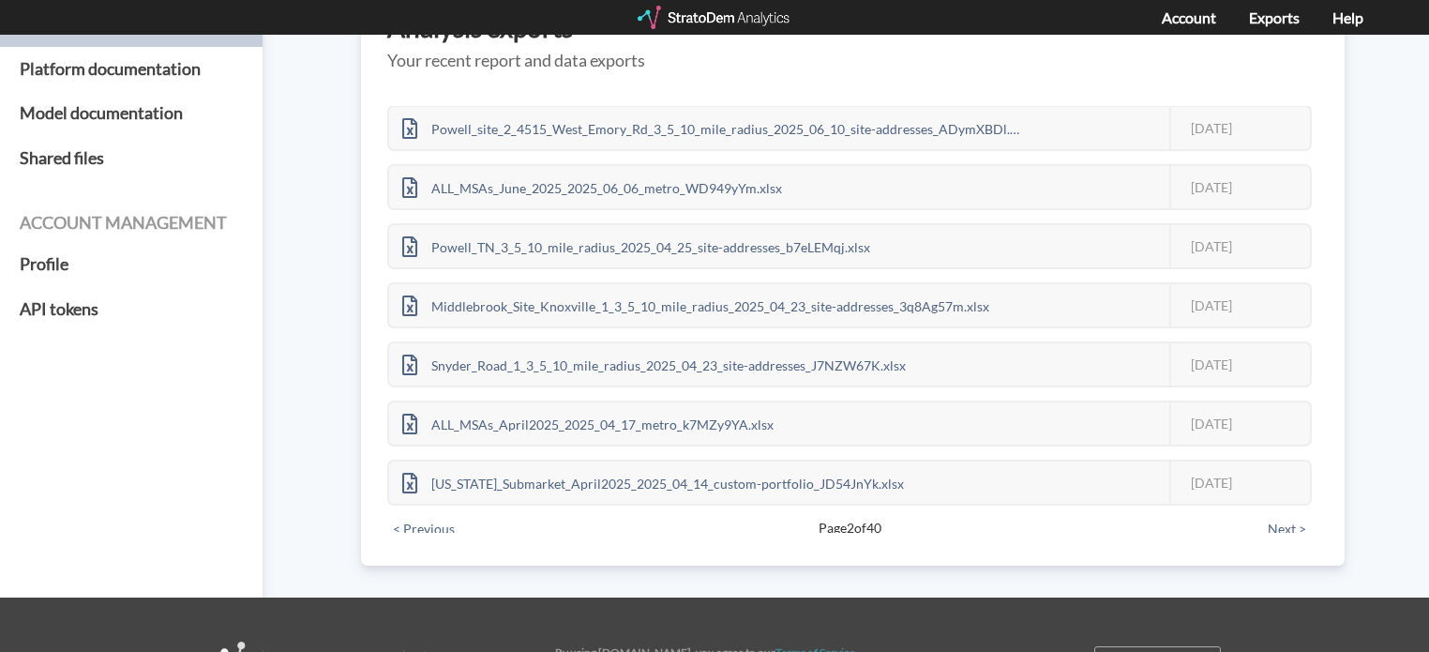
scroll to position [134, 0]
click at [1276, 524] on button "Next >" at bounding box center [1287, 528] width 50 height 21
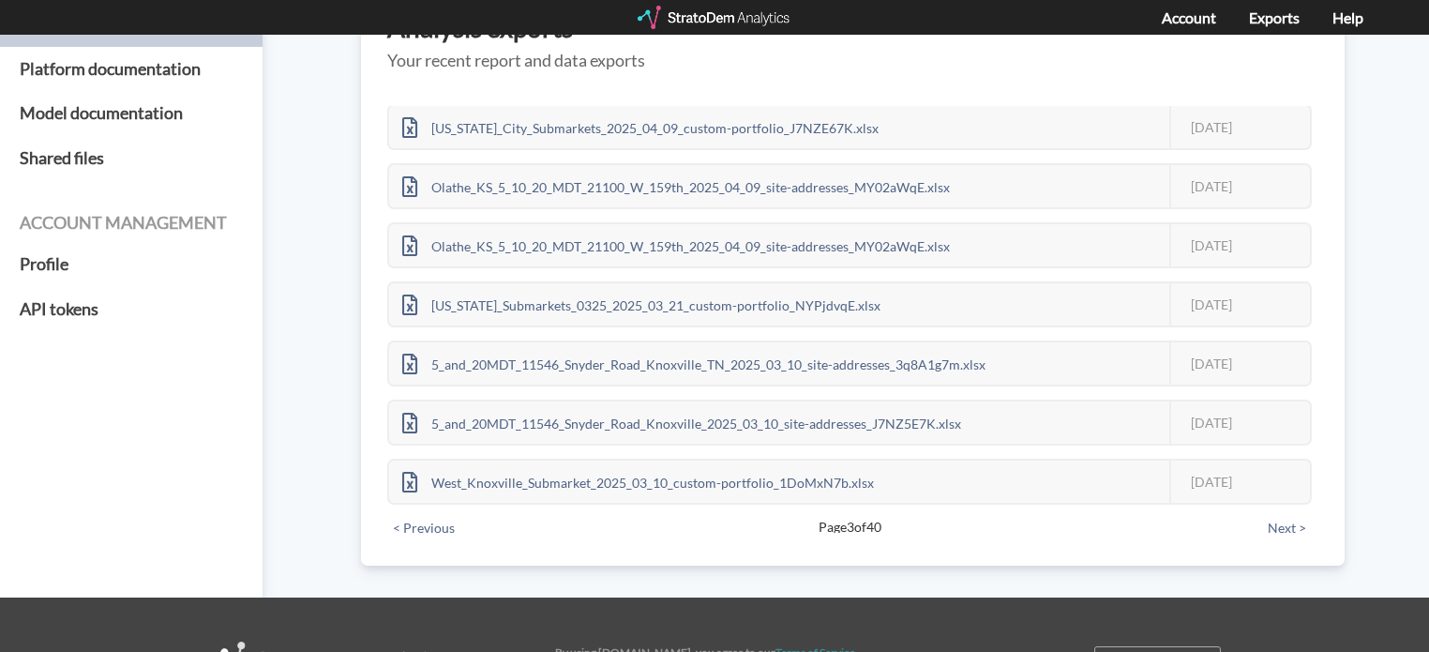
click at [1276, 524] on button "Next >" at bounding box center [1287, 528] width 50 height 21
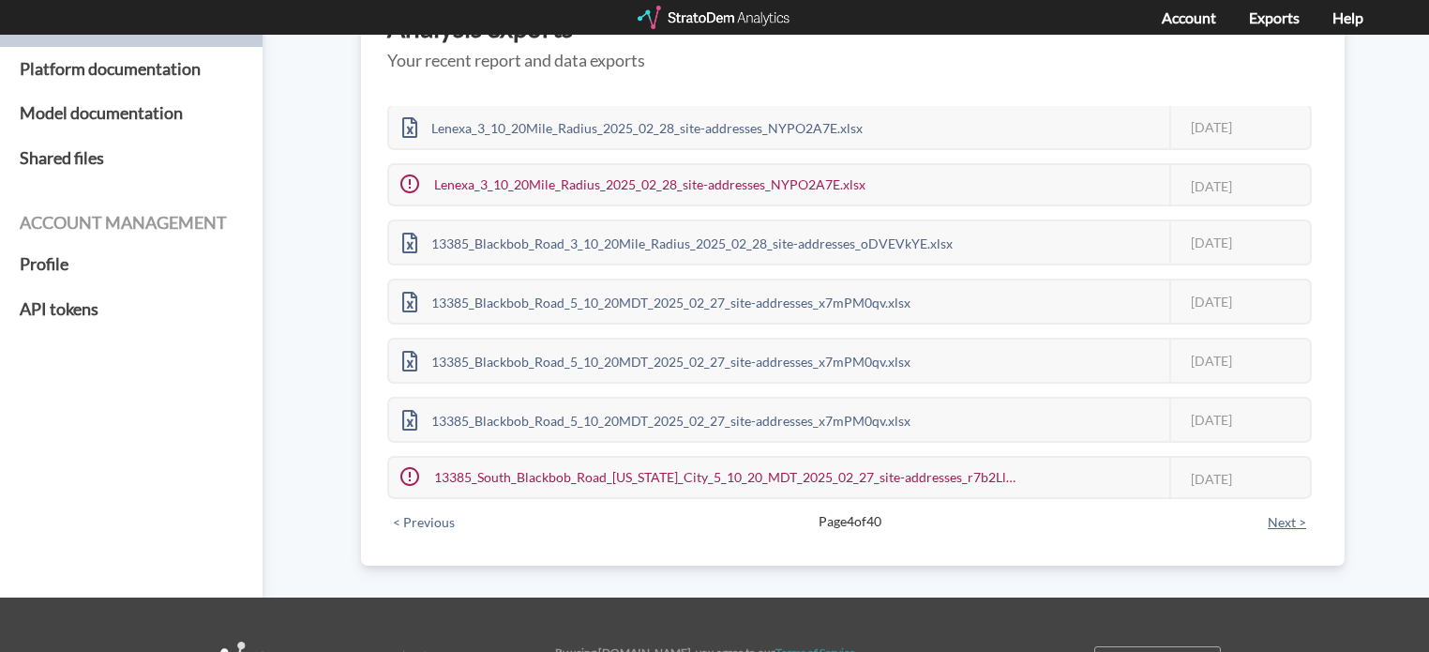
scroll to position [128, 0]
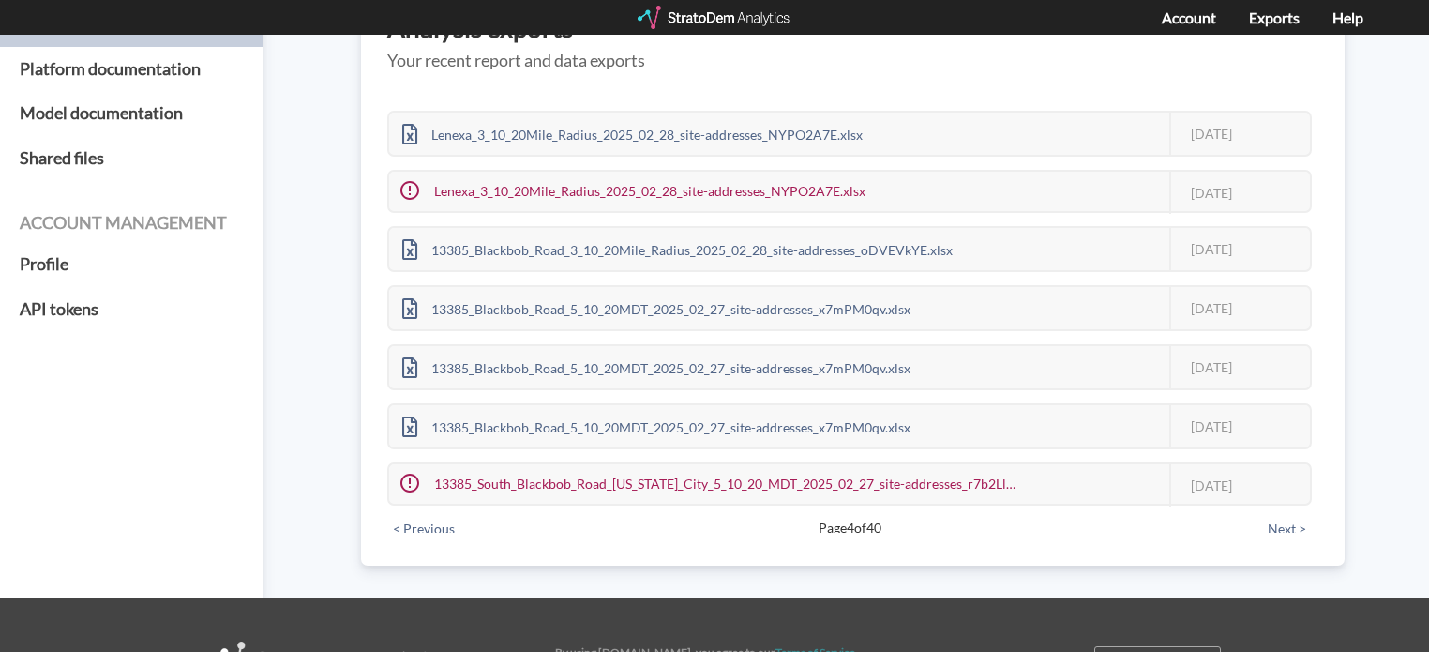
click at [424, 519] on button "< Previous" at bounding box center [423, 529] width 73 height 21
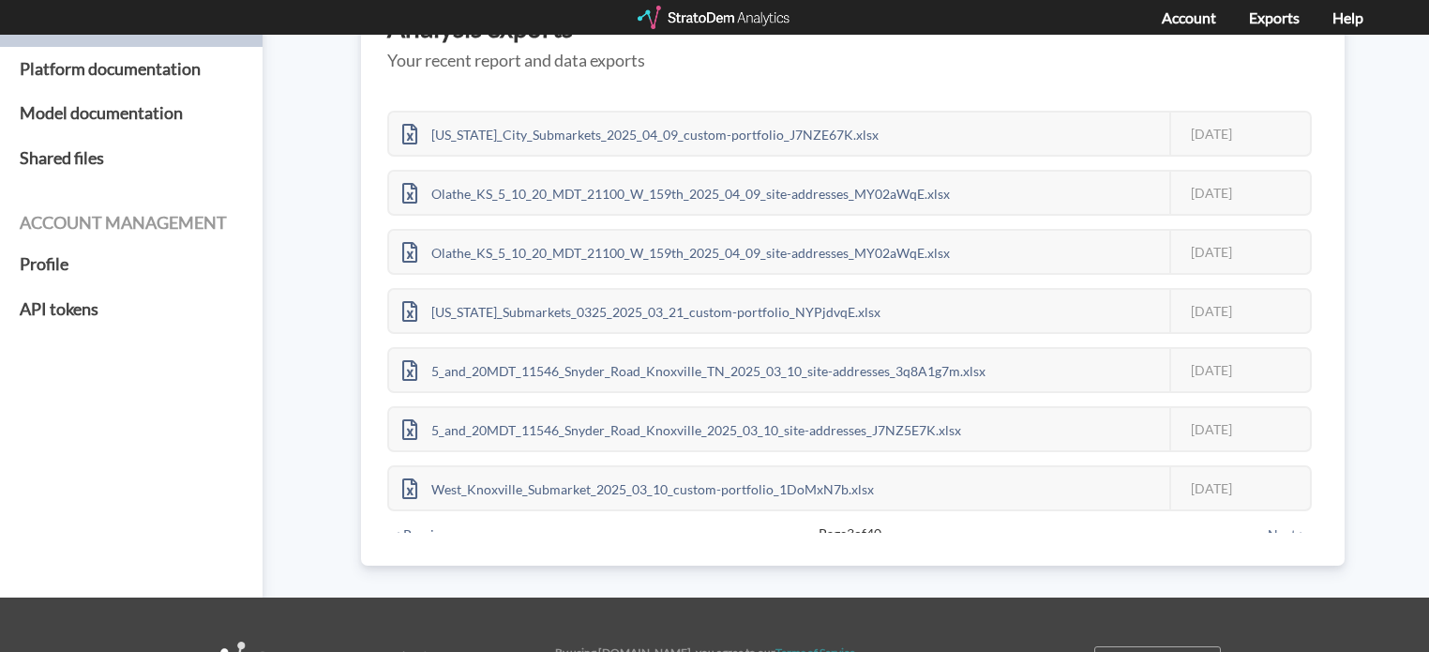
click at [424, 524] on button "< Previous" at bounding box center [423, 534] width 73 height 21
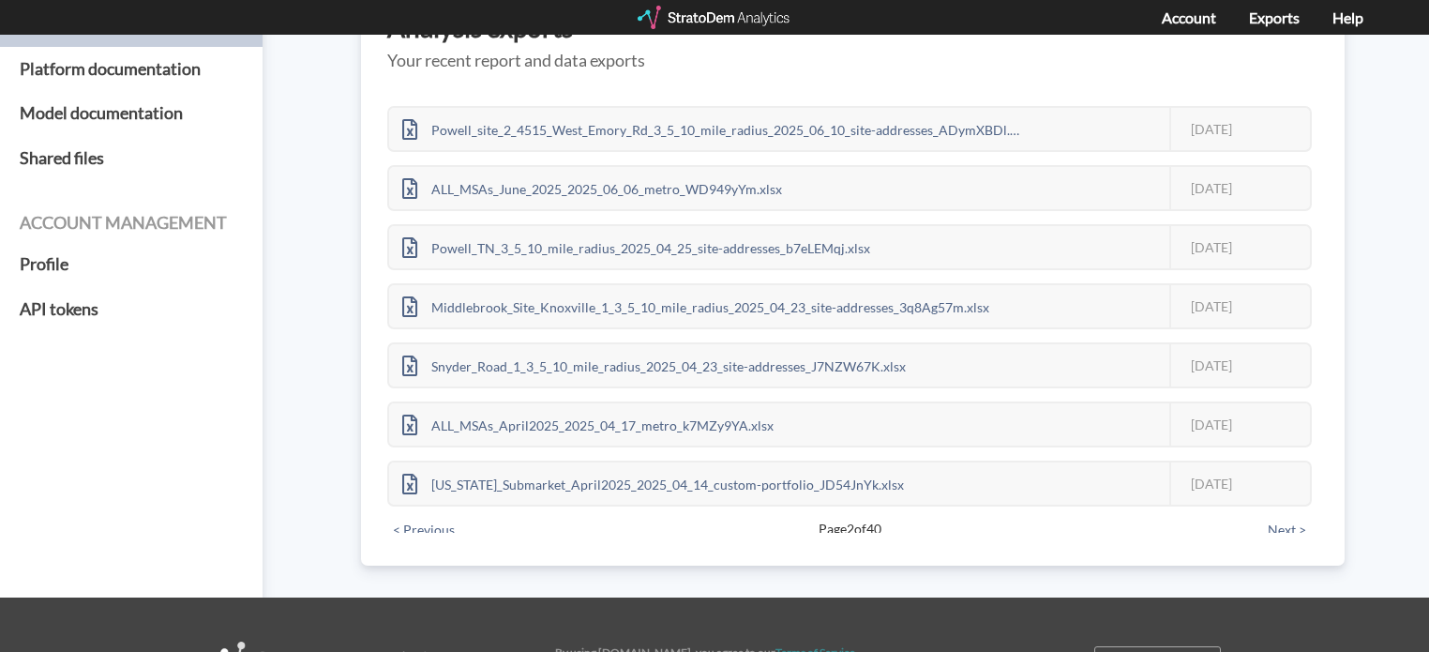
scroll to position [134, 0]
click at [423, 523] on button "< Previous" at bounding box center [423, 528] width 73 height 21
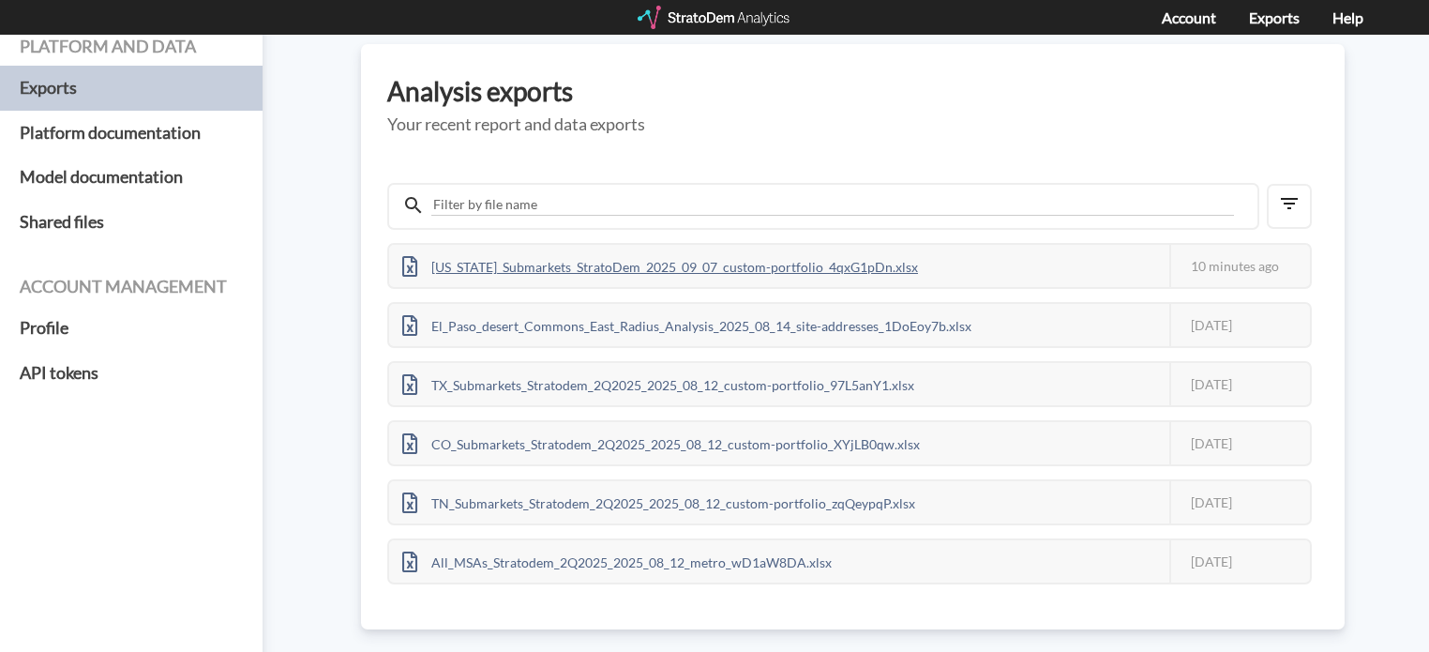
scroll to position [0, 0]
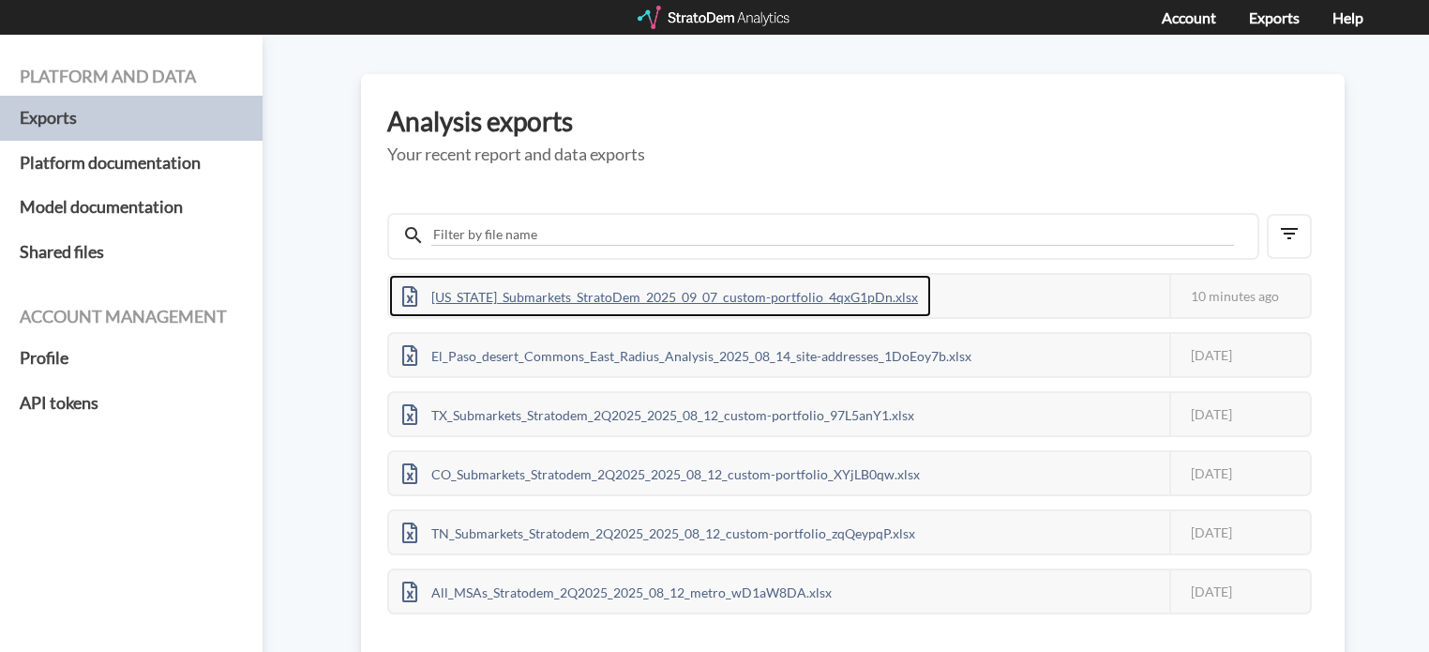
click at [545, 292] on div "[US_STATE]_Submarkets_StratoDem_2025_09_07_custom-portfolio_4qxG1pDn.xlsx" at bounding box center [660, 296] width 542 height 42
